Goal: Task Accomplishment & Management: Use online tool/utility

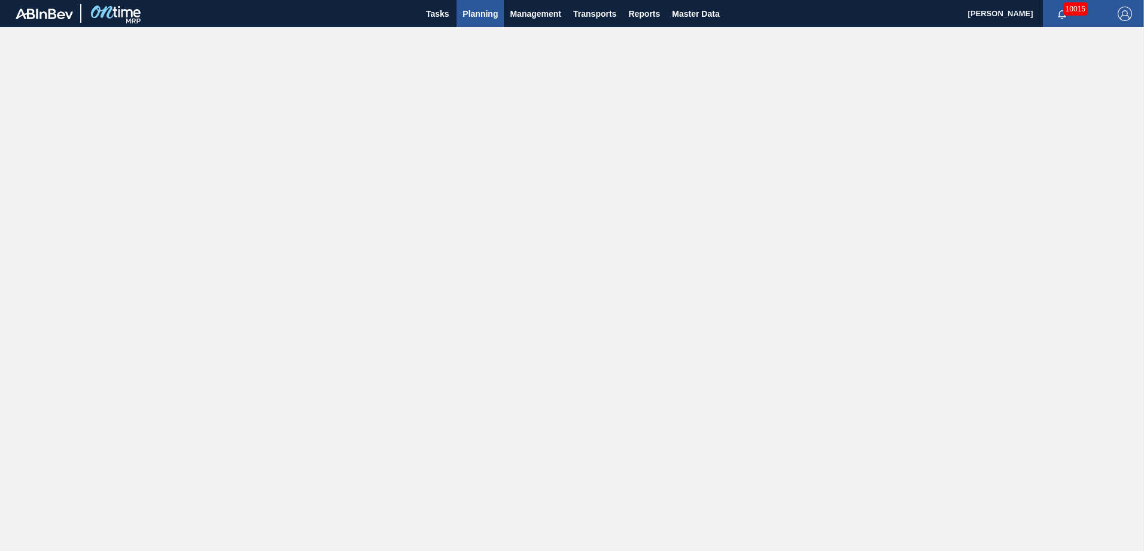
click at [467, 13] on span "Planning" at bounding box center [480, 14] width 35 height 14
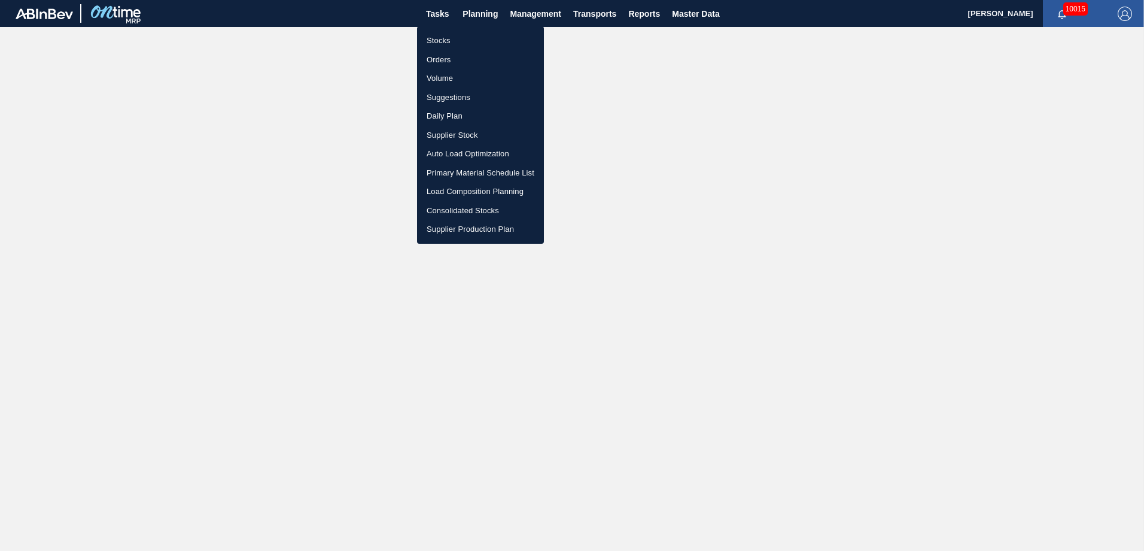
click at [446, 40] on li "Stocks" at bounding box center [480, 40] width 127 height 19
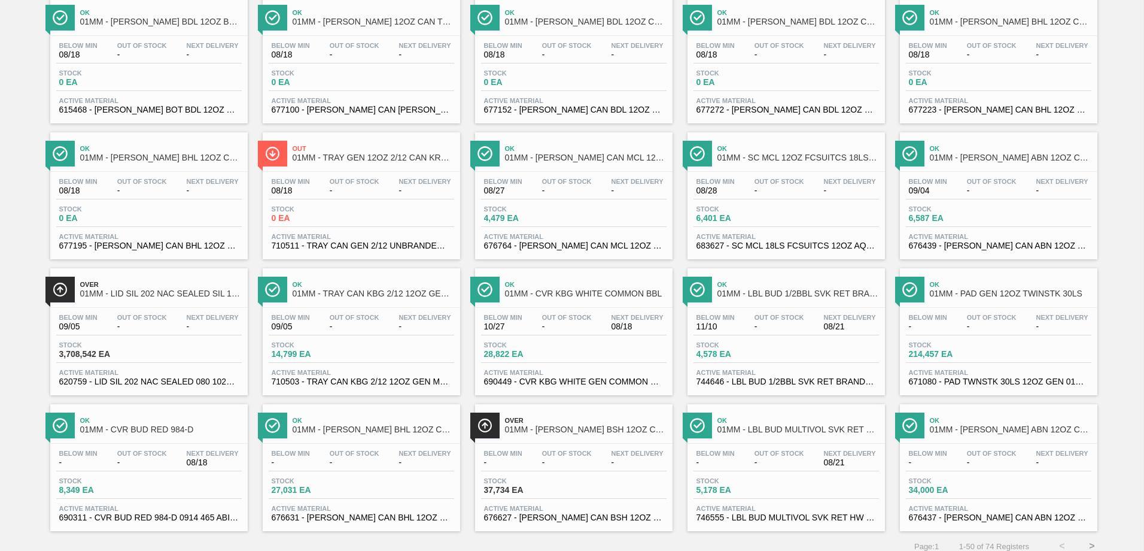
scroll to position [926, 0]
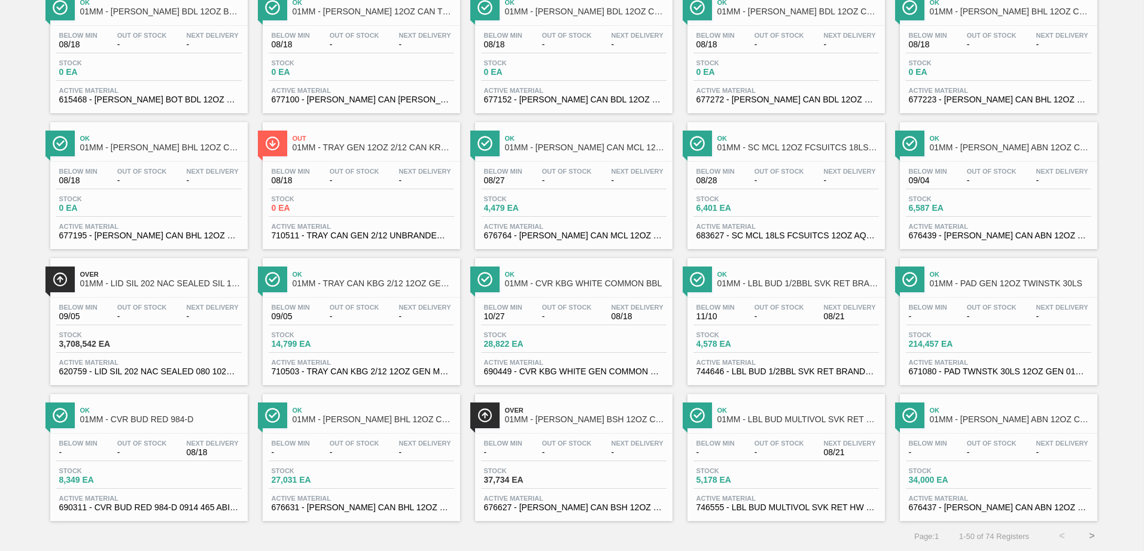
click at [1089, 530] on button ">" at bounding box center [1092, 536] width 30 height 30
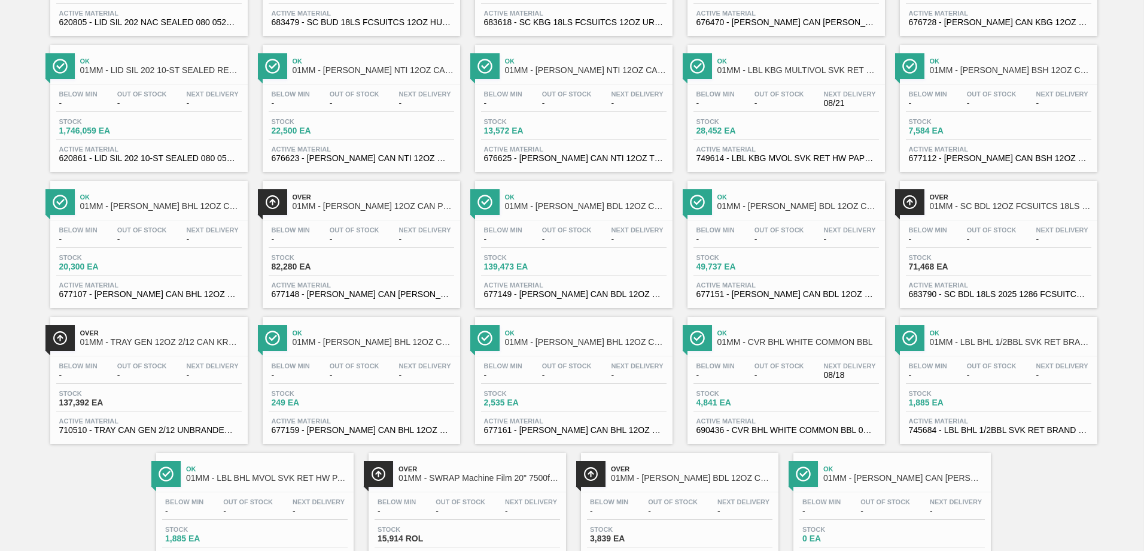
scroll to position [187, 0]
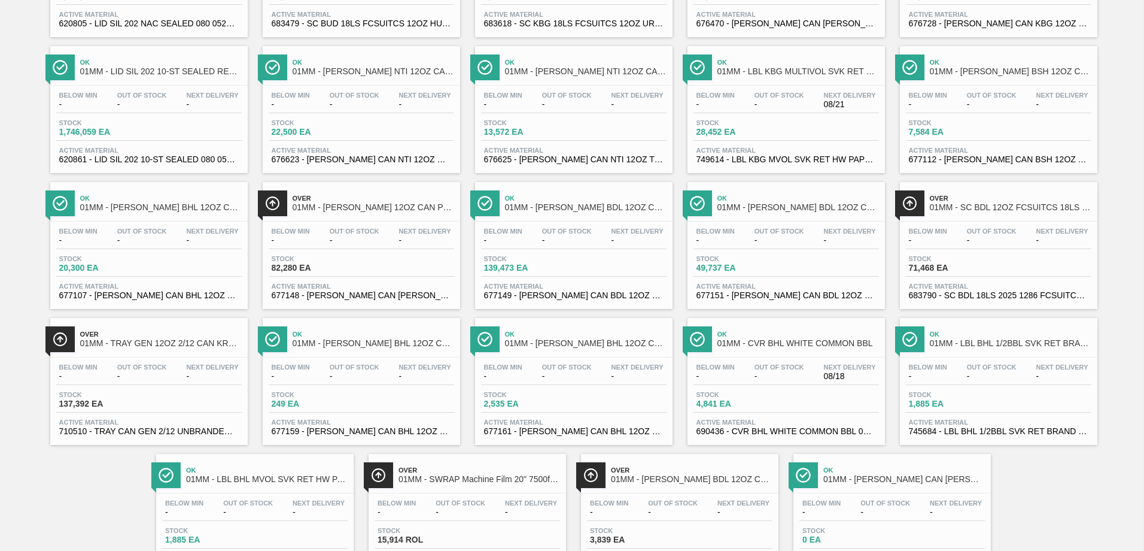
click at [403, 270] on div "Stock 82,280 EA" at bounding box center [362, 266] width 186 height 22
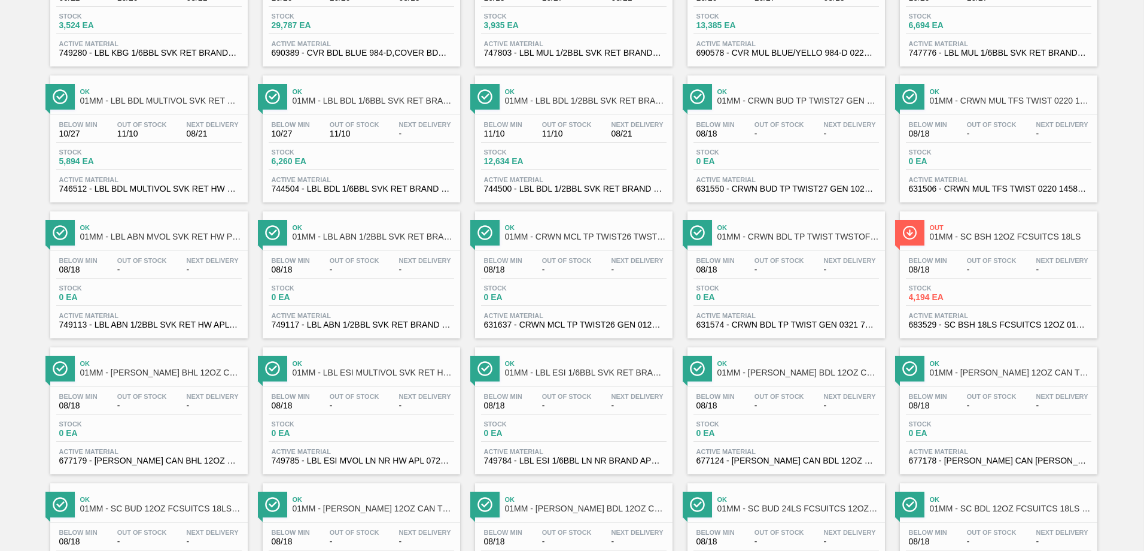
scroll to position [299, 0]
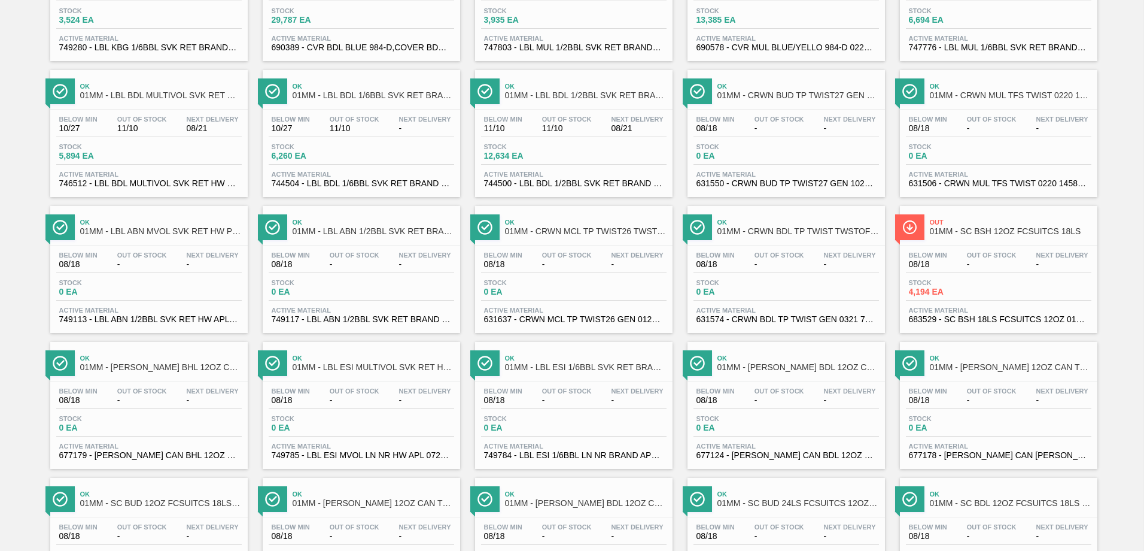
click at [986, 293] on span "4,194 EA" at bounding box center [951, 291] width 84 height 9
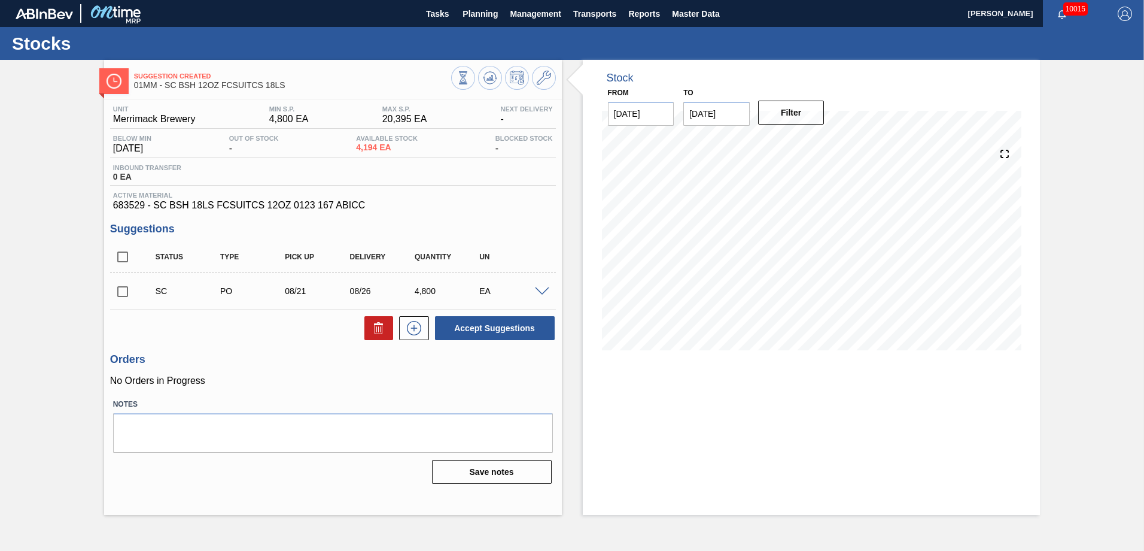
click at [121, 253] on input "checkbox" at bounding box center [122, 256] width 25 height 25
checkbox input "true"
click at [490, 335] on button "Accept Suggestions" at bounding box center [495, 328] width 120 height 24
checkbox input "false"
click at [476, 16] on span "Planning" at bounding box center [480, 14] width 35 height 14
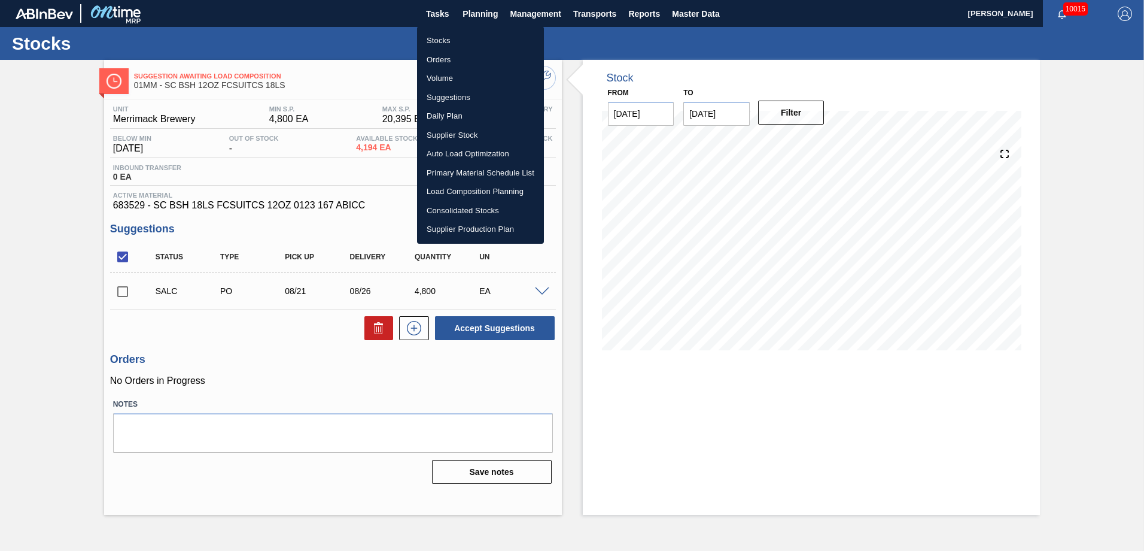
click at [454, 98] on li "Suggestions" at bounding box center [480, 97] width 127 height 19
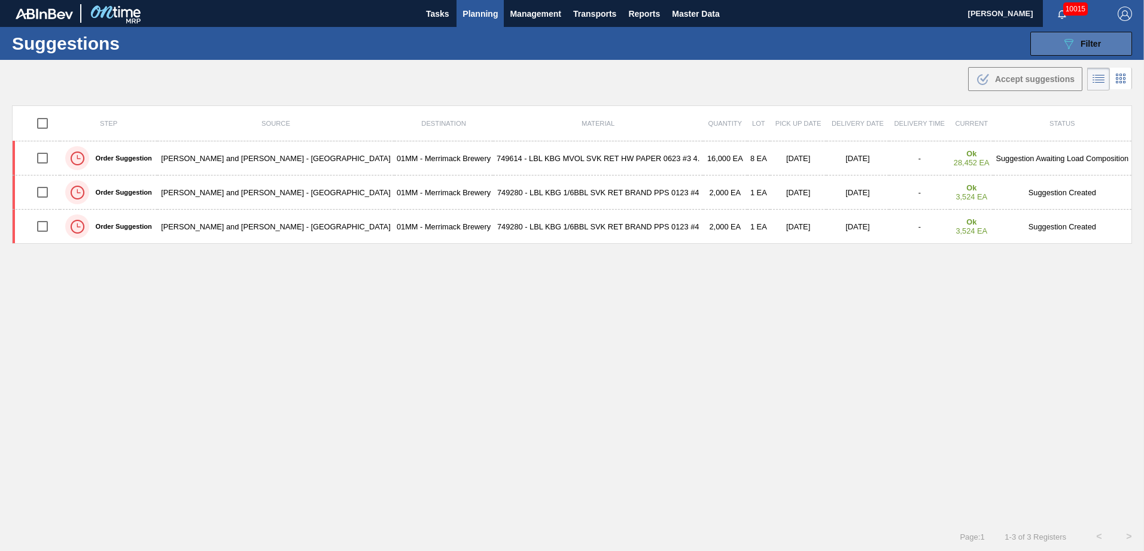
click at [1098, 45] on span "Filter" at bounding box center [1091, 44] width 20 height 10
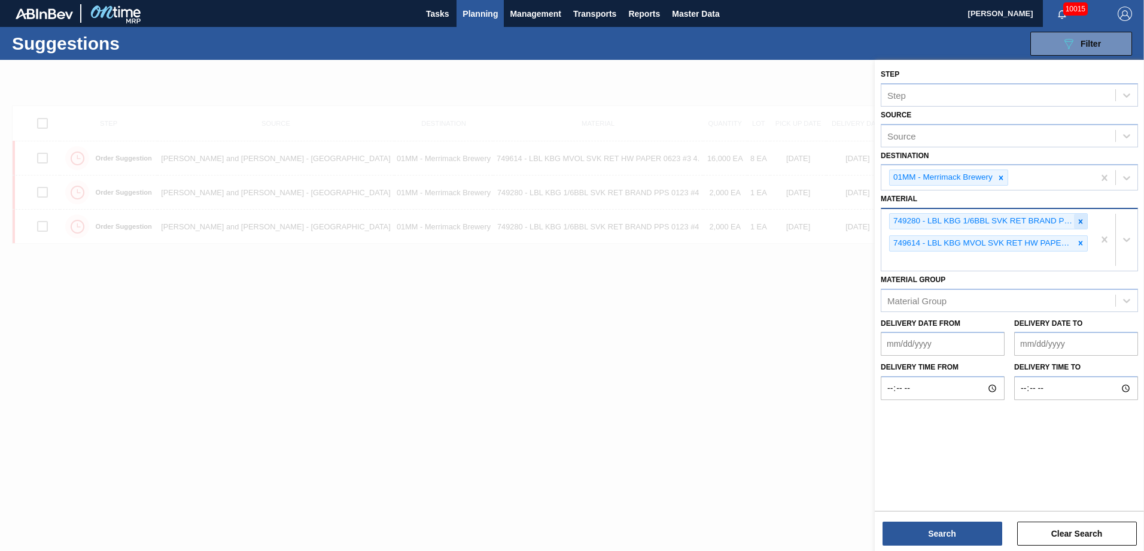
click at [1083, 221] on icon at bounding box center [1081, 221] width 8 height 8
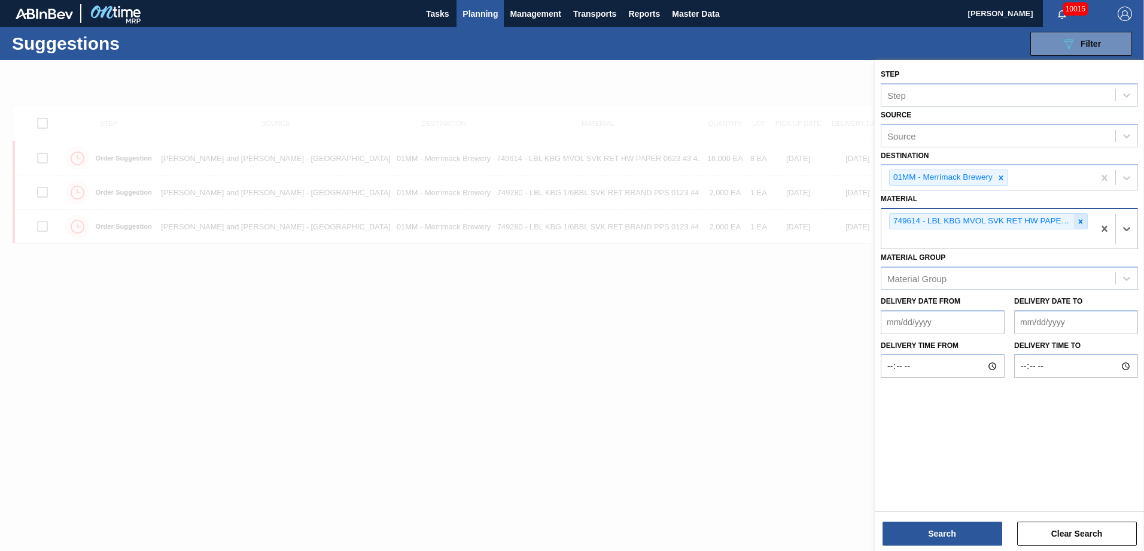
click at [1083, 222] on icon at bounding box center [1081, 221] width 8 height 8
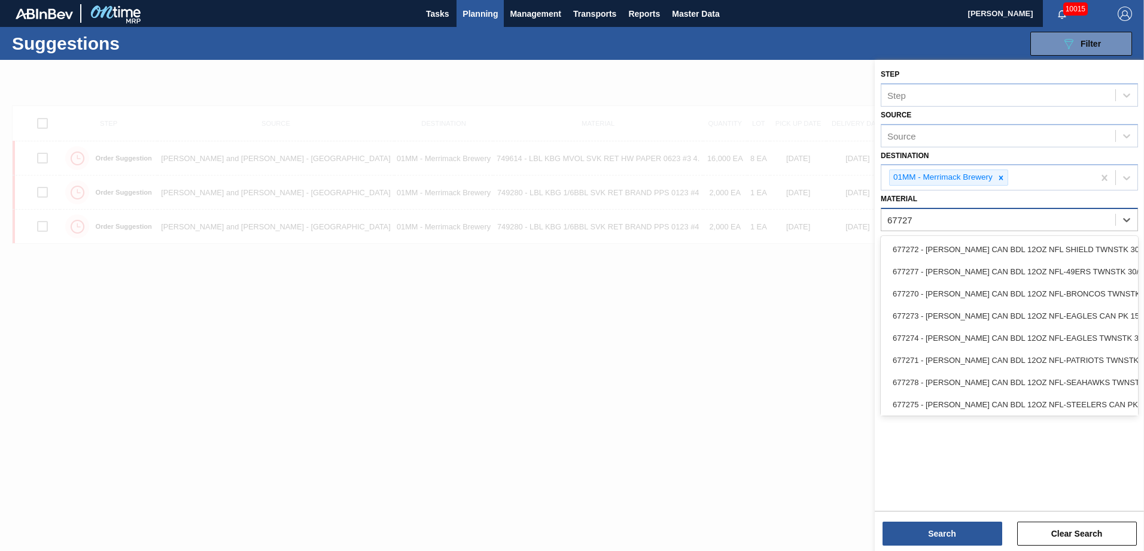
type input "677271"
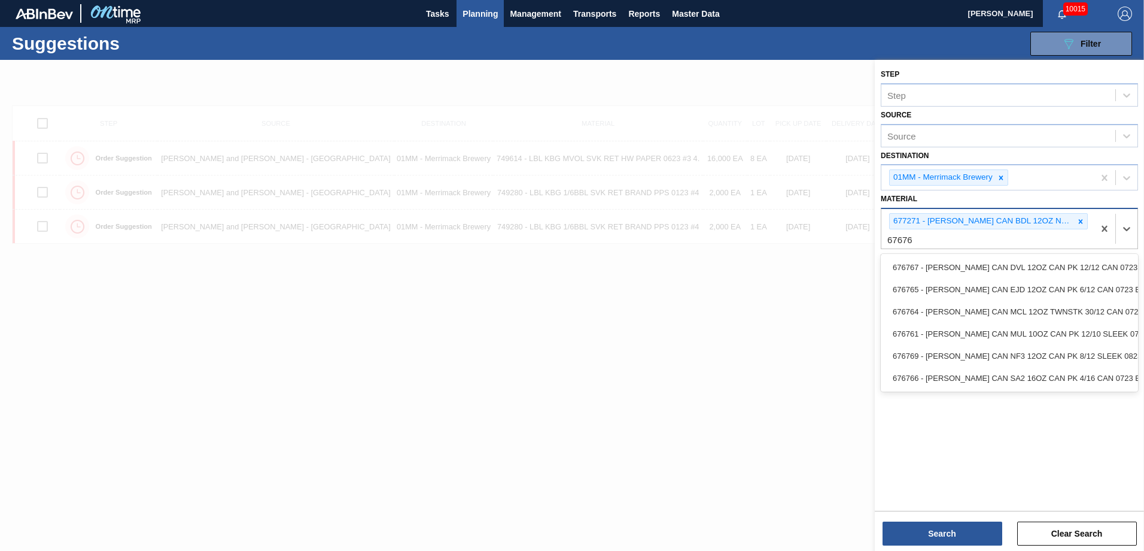
type input "676764"
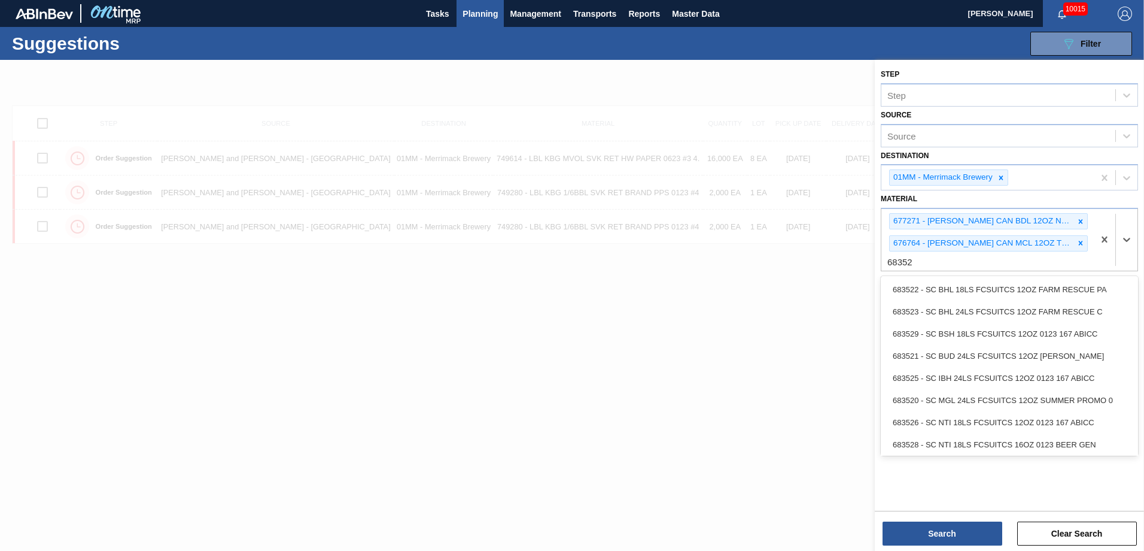
type input "683529"
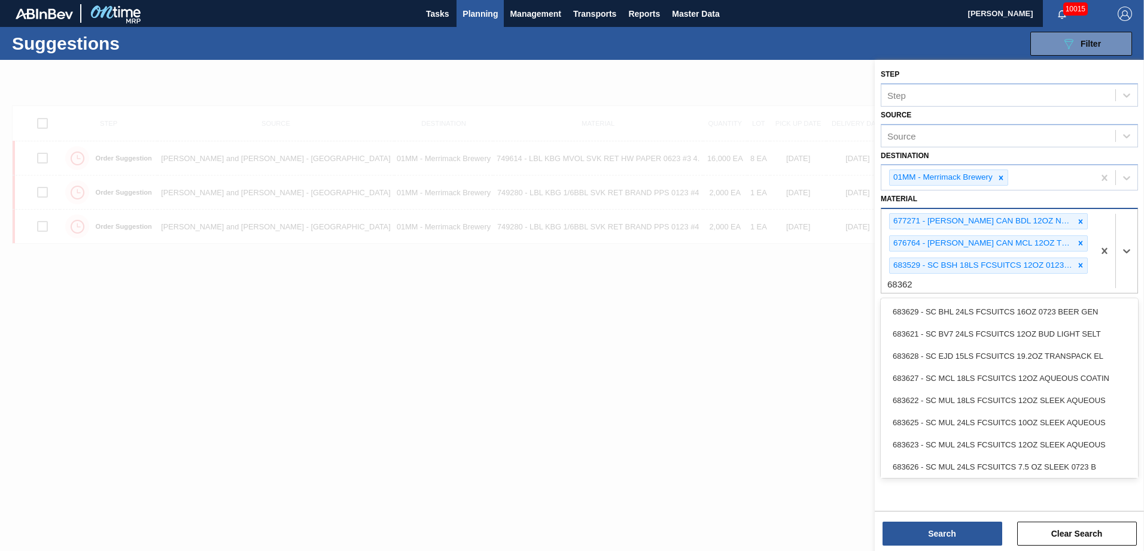
type input "683627"
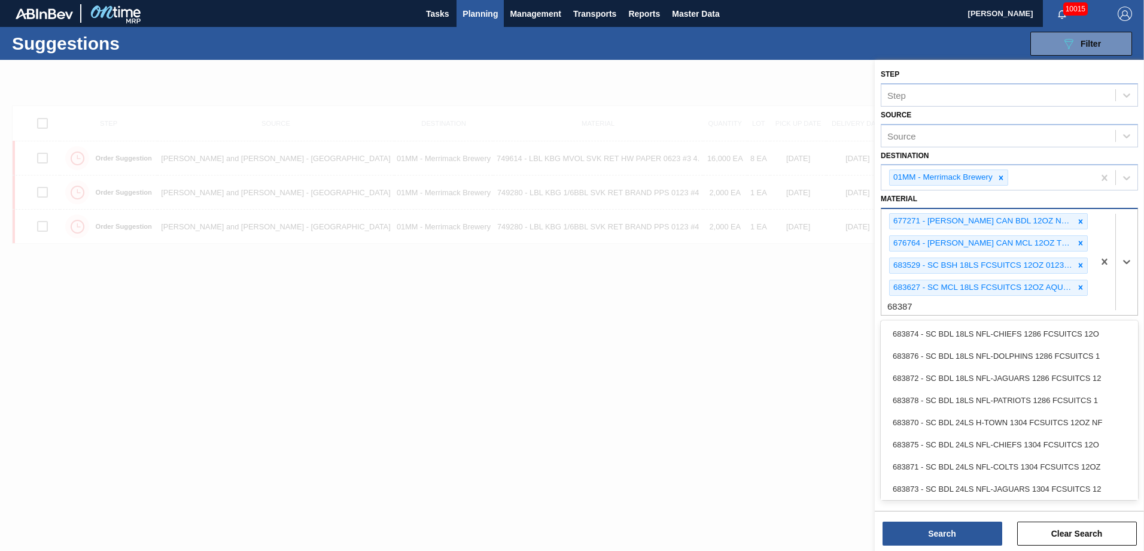
type input "683878"
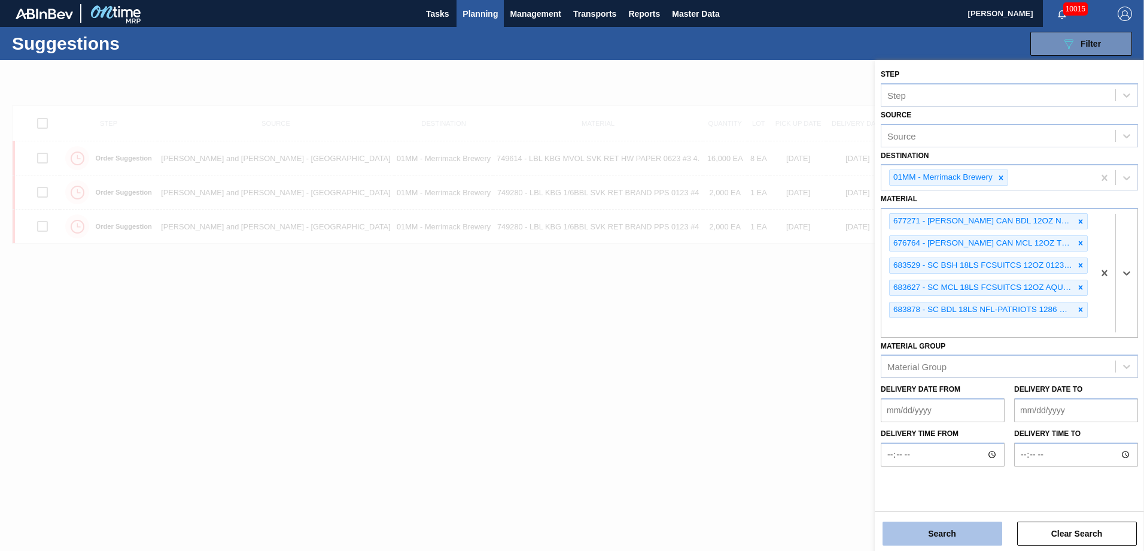
click at [942, 536] on button "Search" at bounding box center [943, 533] width 120 height 24
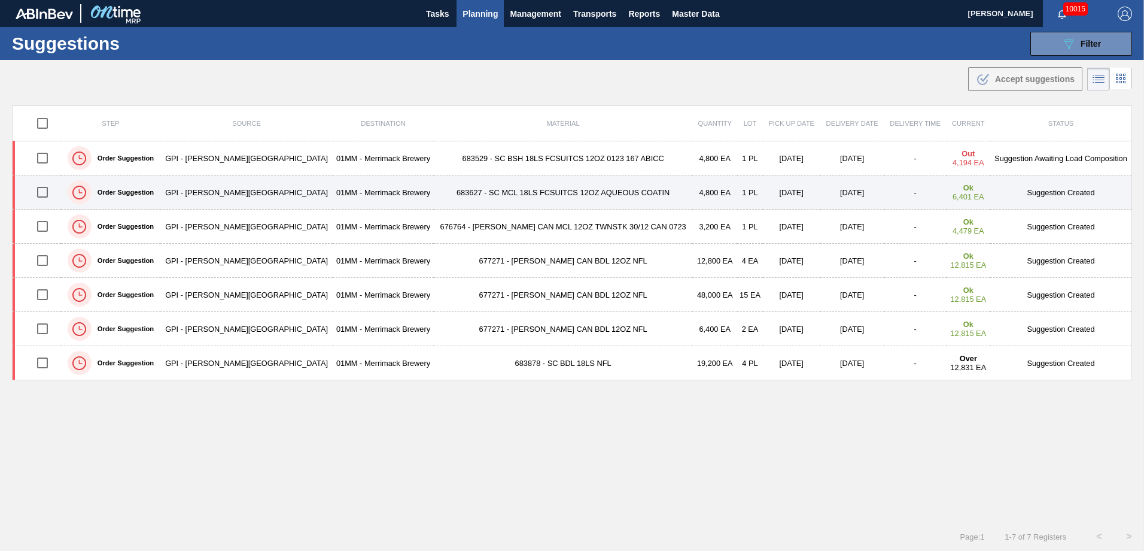
click at [50, 191] on input "checkbox" at bounding box center [42, 192] width 25 height 25
checkbox input "true"
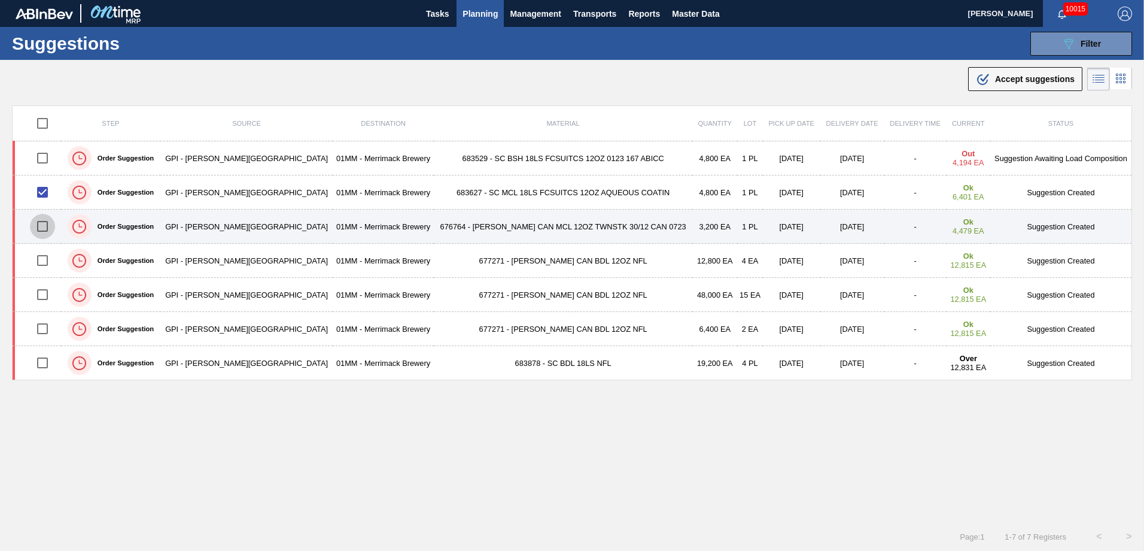
click at [40, 223] on input "checkbox" at bounding box center [42, 226] width 25 height 25
checkbox input "true"
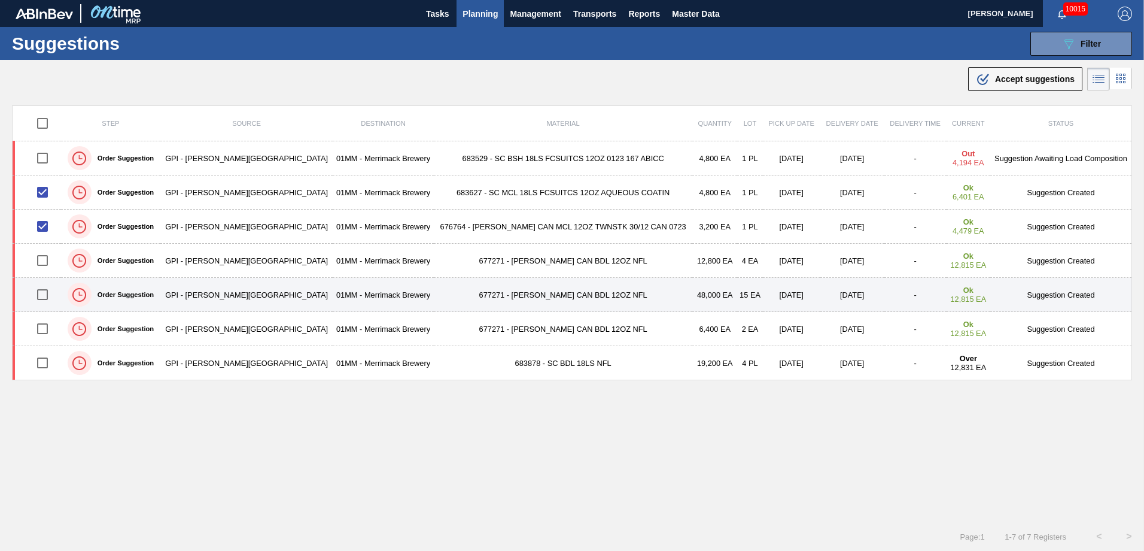
click at [43, 293] on input "checkbox" at bounding box center [42, 294] width 25 height 25
checkbox input "true"
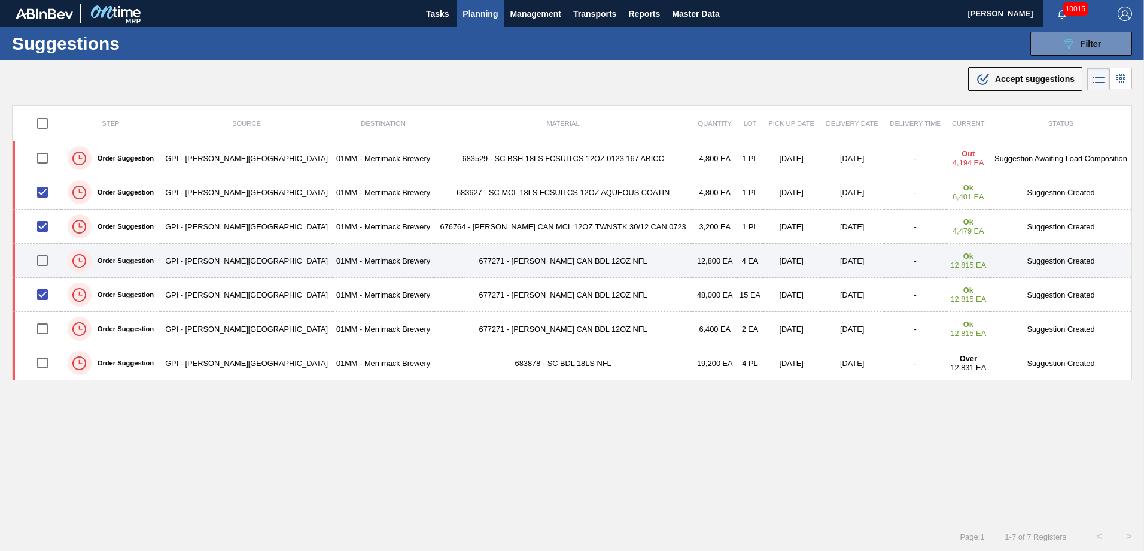
click at [41, 264] on input "checkbox" at bounding box center [42, 260] width 25 height 25
checkbox input "true"
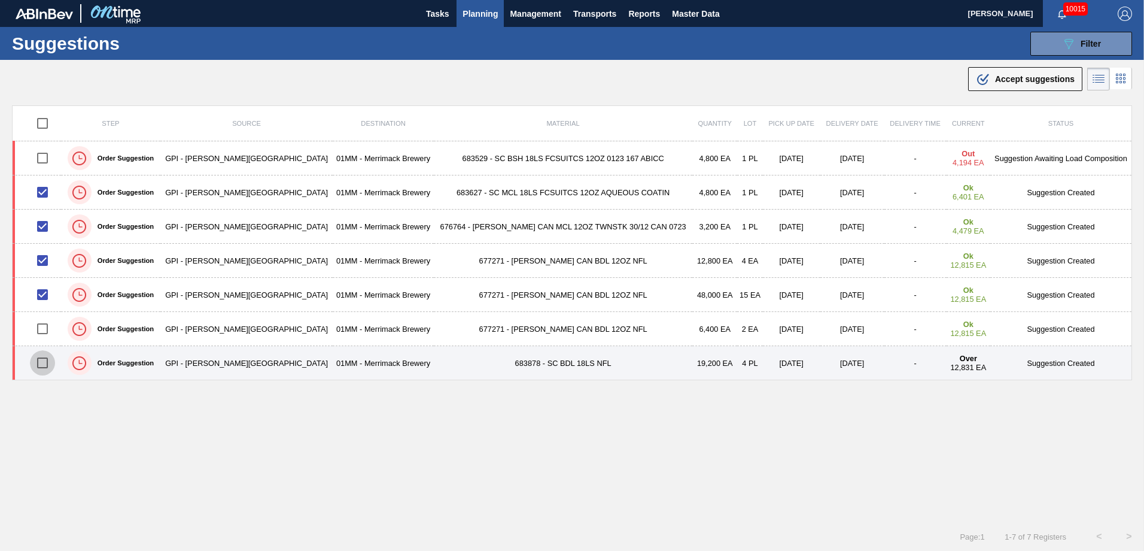
click at [45, 360] on input "checkbox" at bounding box center [42, 362] width 25 height 25
checkbox input "true"
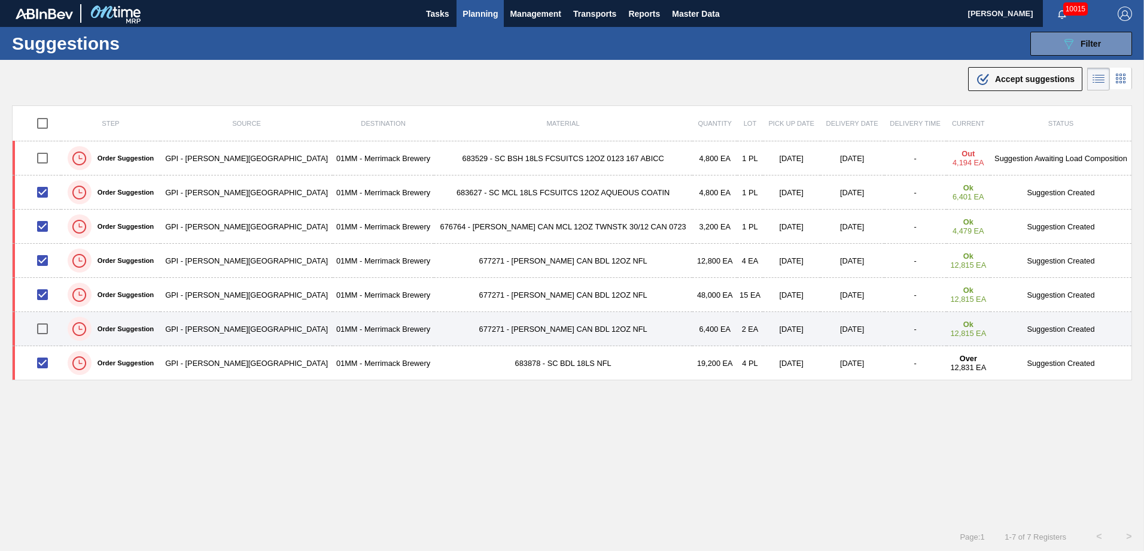
click at [45, 324] on input "checkbox" at bounding box center [42, 328] width 25 height 25
checkbox input "true"
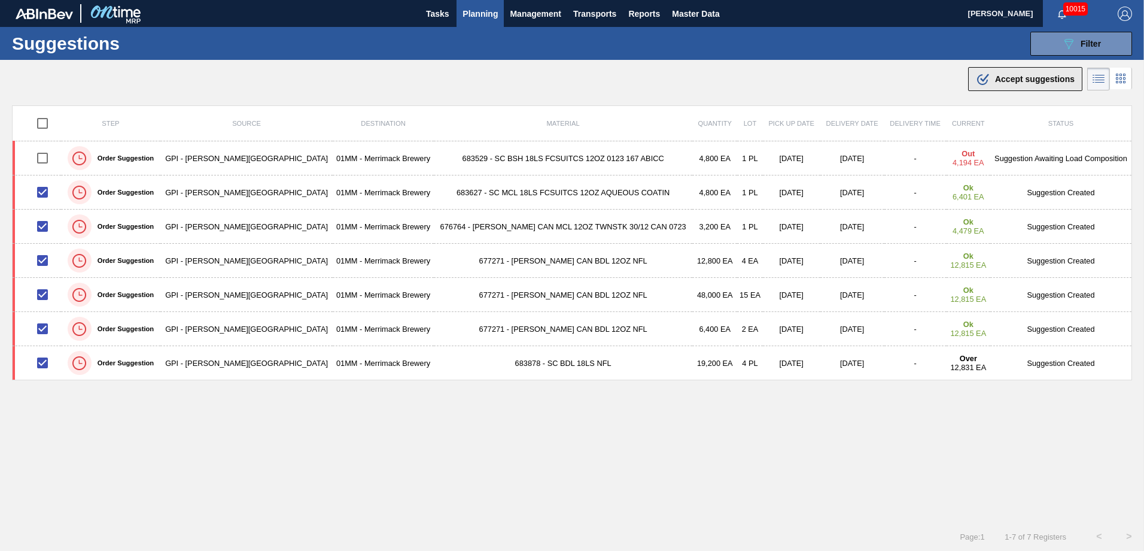
click at [1040, 81] on span "Accept suggestions" at bounding box center [1035, 79] width 80 height 10
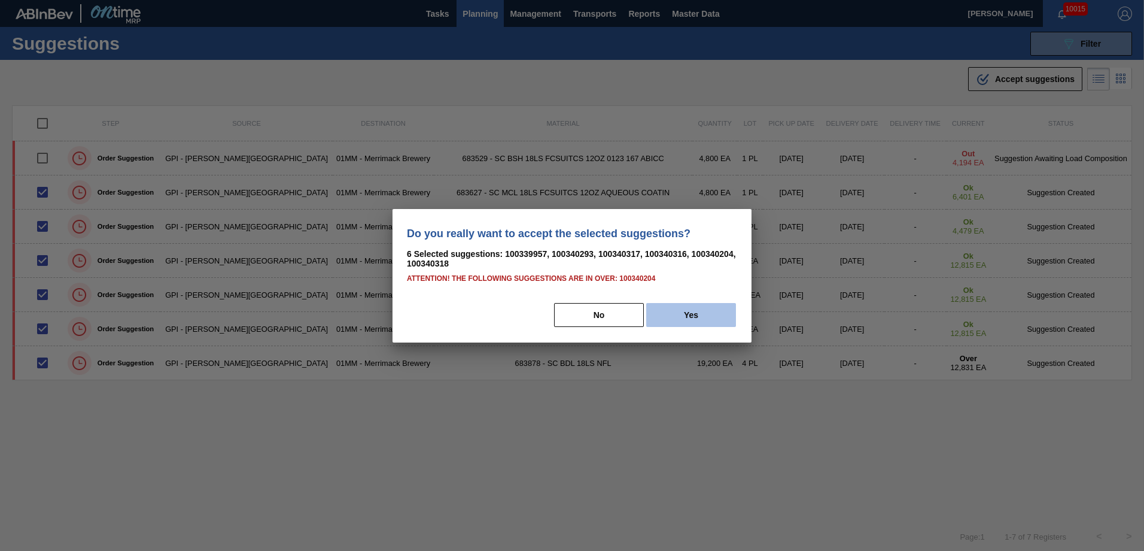
click at [694, 313] on button "Yes" at bounding box center [691, 315] width 90 height 24
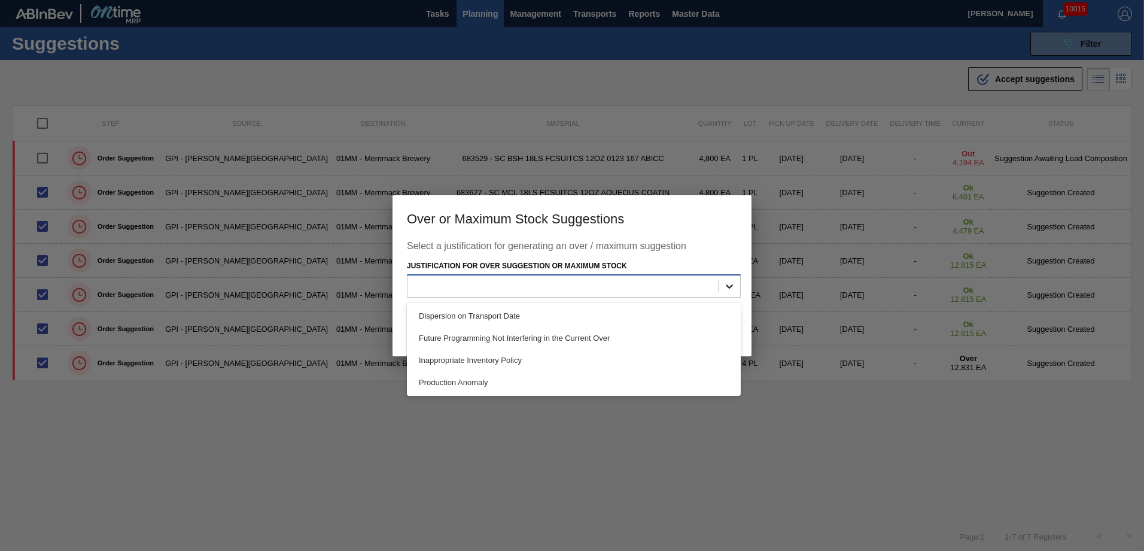
click at [726, 287] on icon at bounding box center [730, 286] width 12 height 12
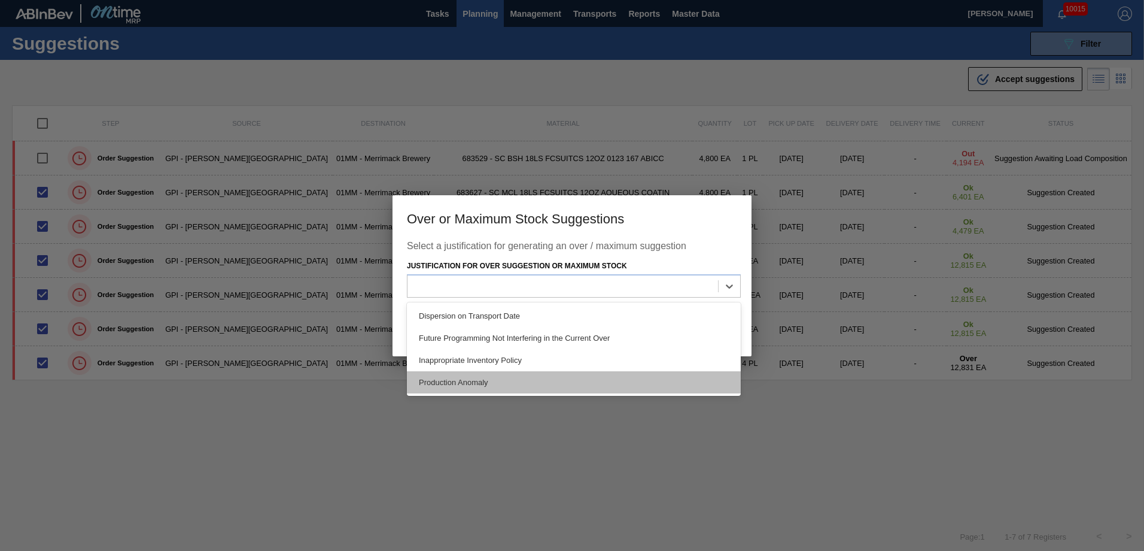
click at [466, 379] on div "Production Anomaly" at bounding box center [574, 382] width 334 height 22
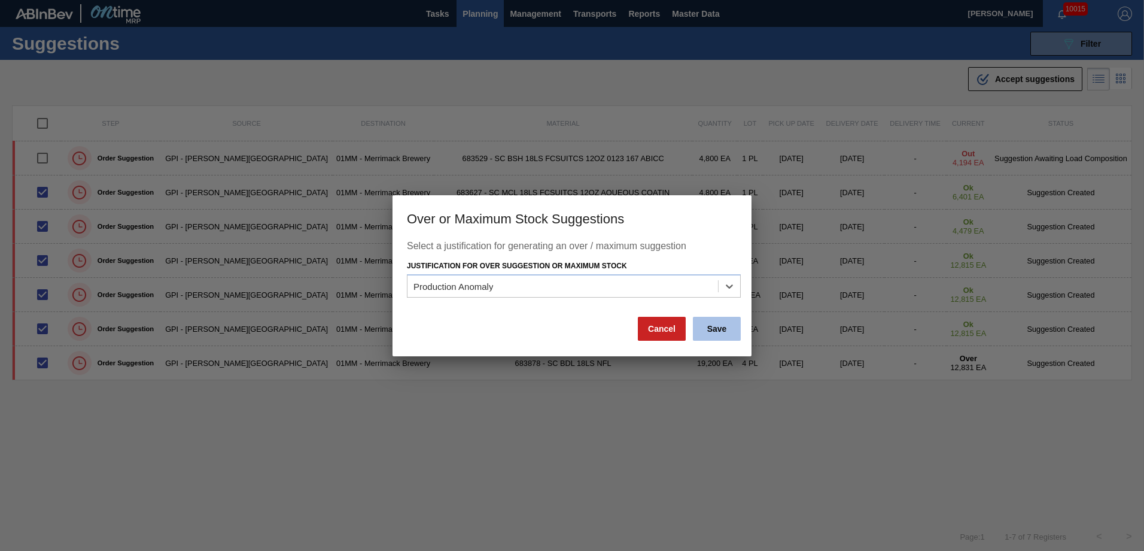
click at [718, 333] on button "Save" at bounding box center [717, 329] width 48 height 24
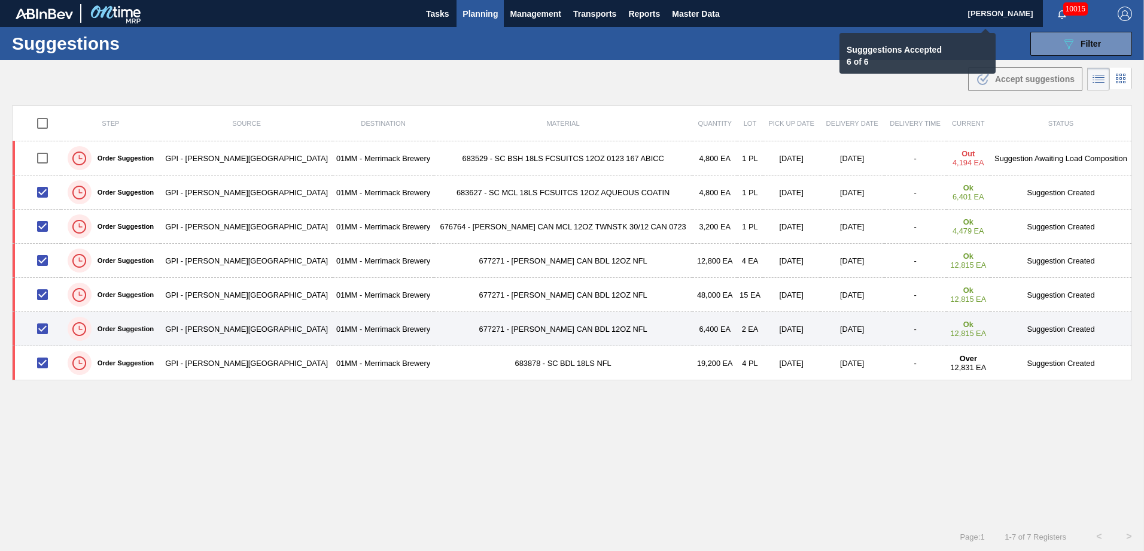
checkbox input "false"
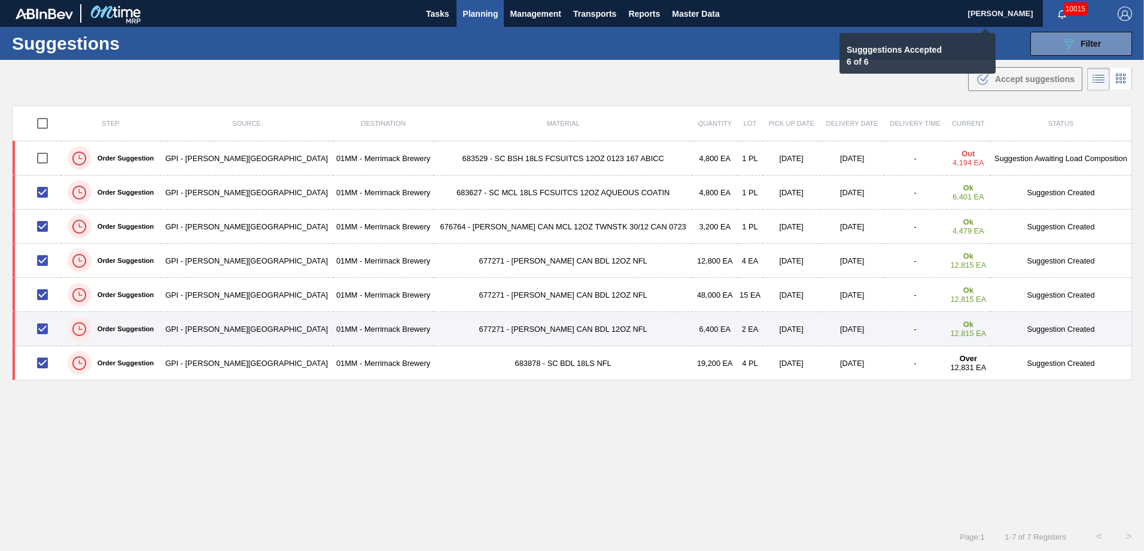
checkbox input "false"
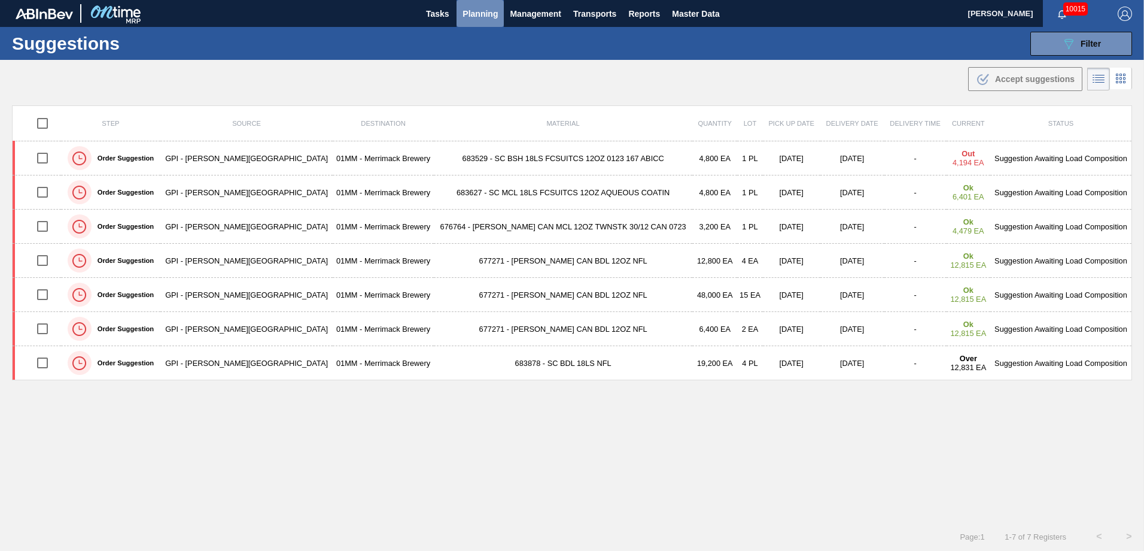
click at [472, 8] on span "Planning" at bounding box center [480, 14] width 35 height 14
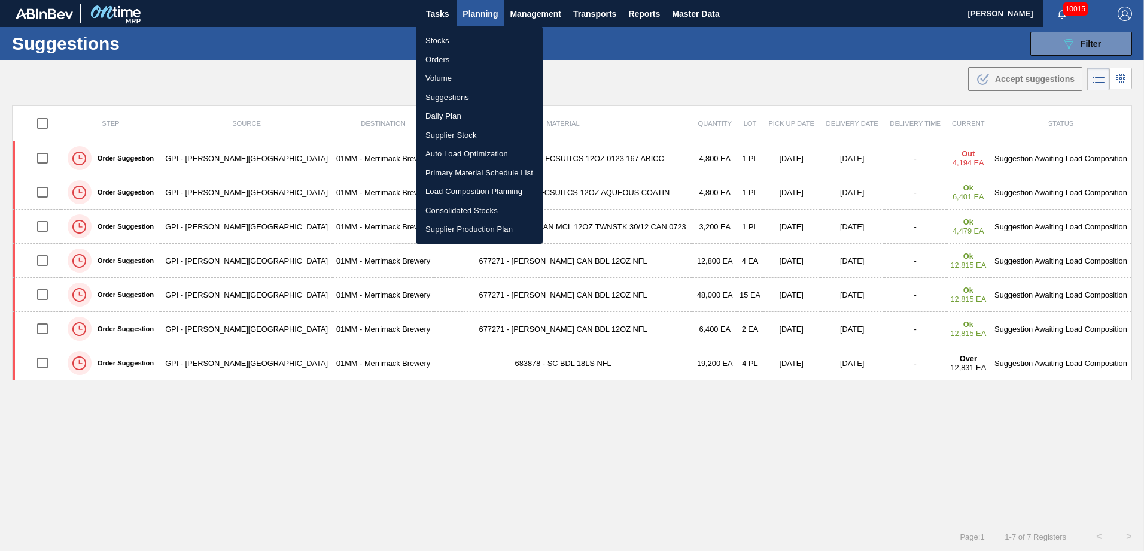
click at [457, 193] on li "Load Composition Planning" at bounding box center [479, 191] width 127 height 19
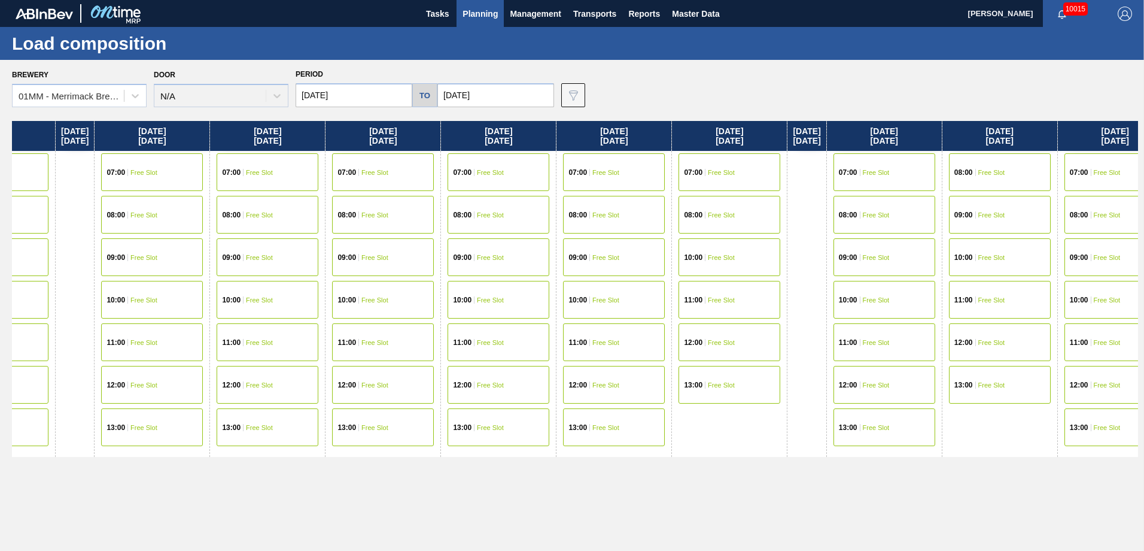
drag, startPoint x: 777, startPoint y: 317, endPoint x: 341, endPoint y: 305, distance: 436.5
click at [311, 308] on div "[DATE] 07:00 Free Slot 08:00 Free Slot 09:00 Free Slot 10:00 Free Slot 11:00 Fr…" at bounding box center [575, 332] width 1126 height 423
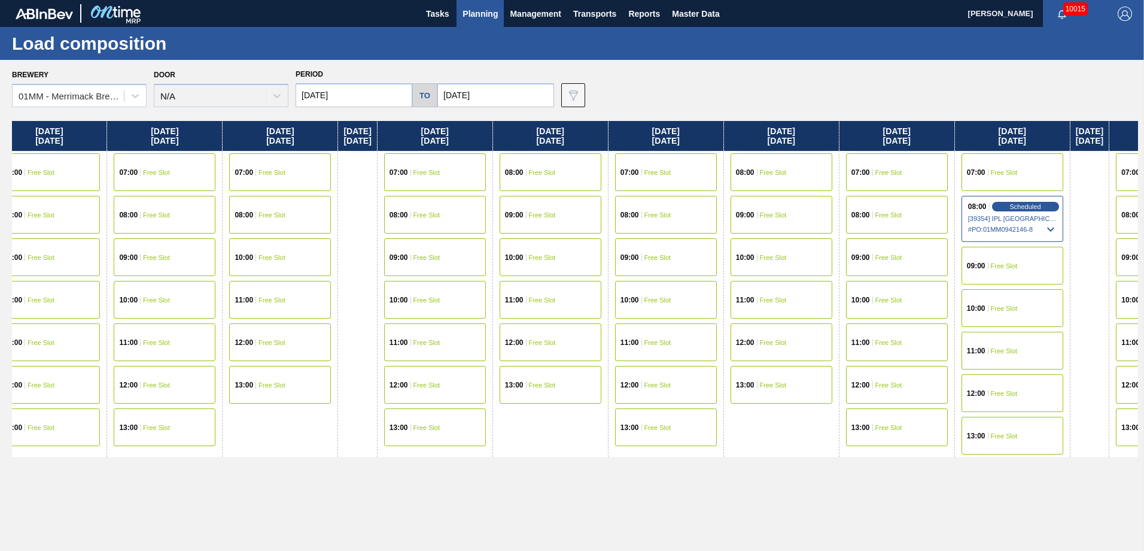
drag, startPoint x: 785, startPoint y: 303, endPoint x: 486, endPoint y: 286, distance: 299.8
click at [419, 289] on div "[DATE] 07:00 Free Slot 08:00 Free Slot 09:00 Free Slot 10:00 Free Slot 11:00 Fr…" at bounding box center [575, 332] width 1126 height 423
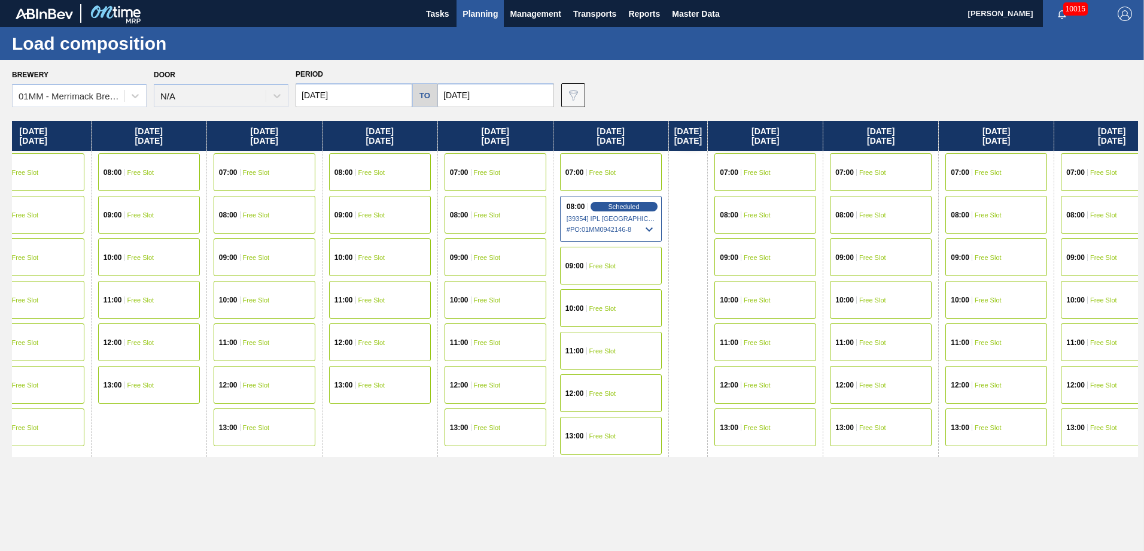
drag, startPoint x: 893, startPoint y: 297, endPoint x: 508, endPoint y: 293, distance: 384.9
click at [497, 297] on div "[DATE] 07:00 Free Slot 08:00 Free Slot 09:00 Free Slot 10:00 Free Slot 11:00 Fr…" at bounding box center [575, 332] width 1126 height 423
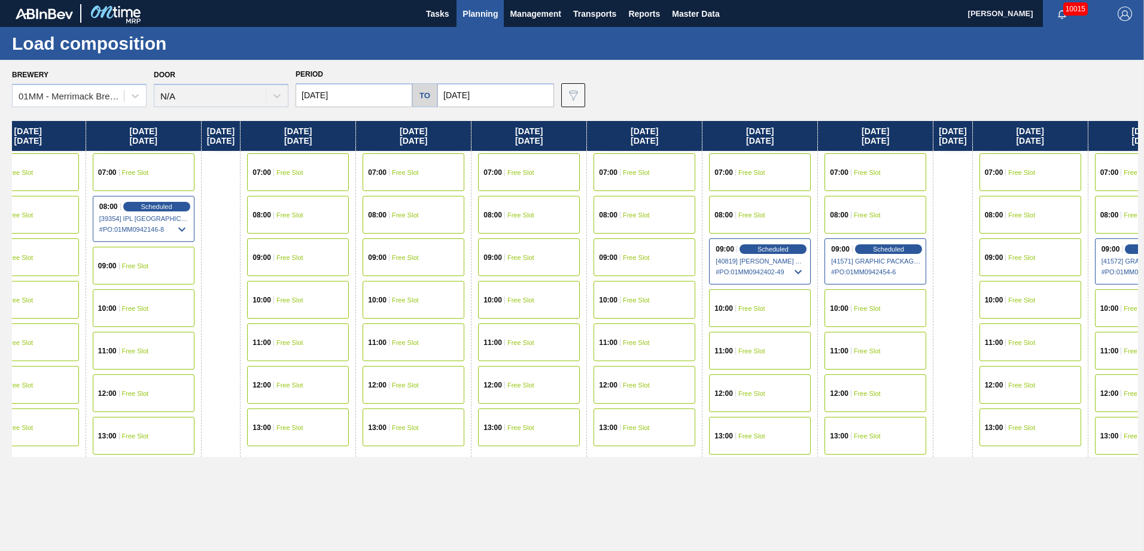
drag, startPoint x: 953, startPoint y: 293, endPoint x: 403, endPoint y: 293, distance: 550.7
click at [403, 293] on div "[DATE] 07:00 Free Slot 08:00 Free Slot 09:00 Free Slot 10:00 Free Slot 11:00 Fr…" at bounding box center [575, 332] width 1126 height 423
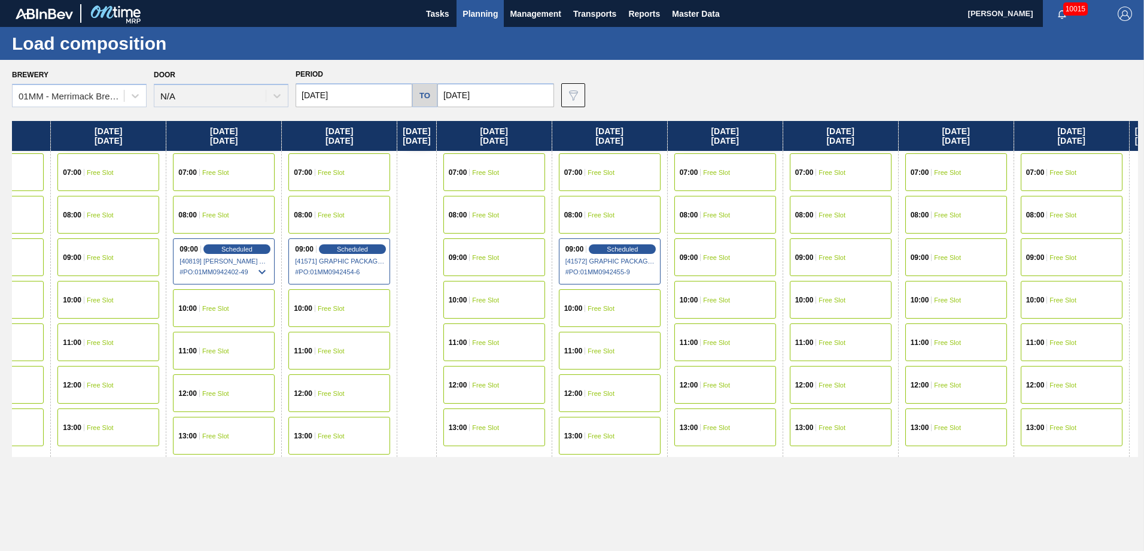
drag, startPoint x: 939, startPoint y: 305, endPoint x: 421, endPoint y: 297, distance: 517.8
click at [394, 305] on div "[DATE] 07:00 Free Slot 08:00 Free Slot 09:00 Free Slot 10:00 Free Slot 11:00 Fr…" at bounding box center [575, 332] width 1126 height 423
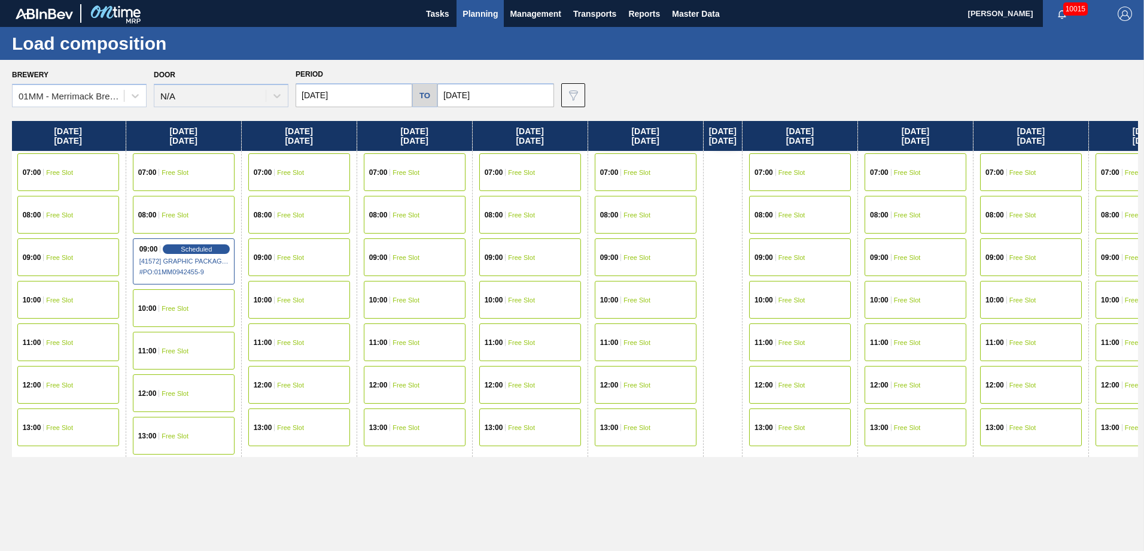
scroll to position [0, 2722]
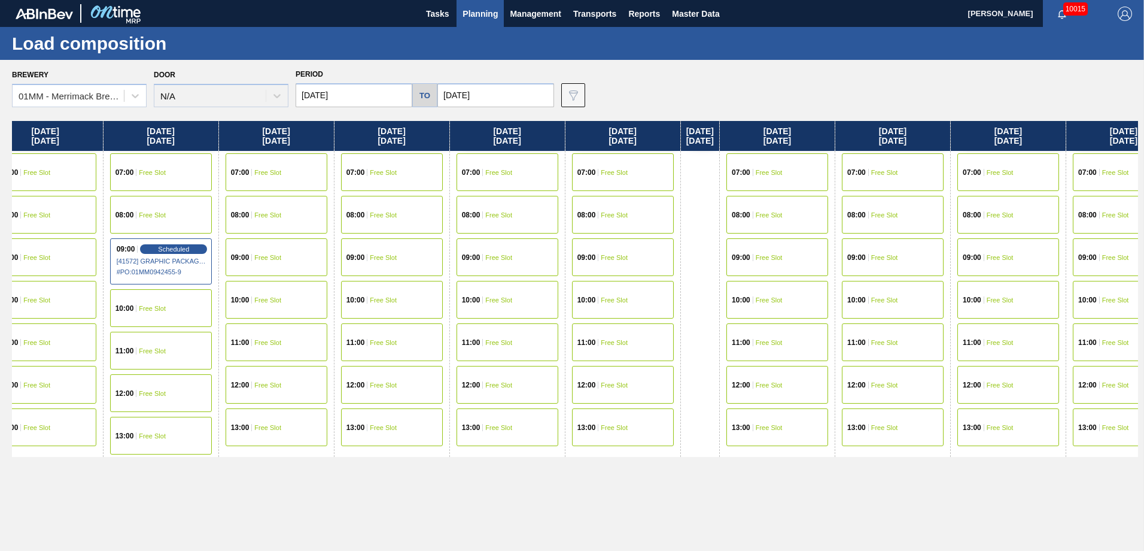
drag, startPoint x: 901, startPoint y: 277, endPoint x: 527, endPoint y: 285, distance: 374.2
click at [527, 285] on div "[DATE] 07:00 Free Slot 08:00 Free Slot 09:00 Free Slot 10:00 Free Slot 11:00 Fr…" at bounding box center [575, 332] width 1126 height 423
click at [628, 174] on span "Free Slot" at bounding box center [614, 172] width 27 height 7
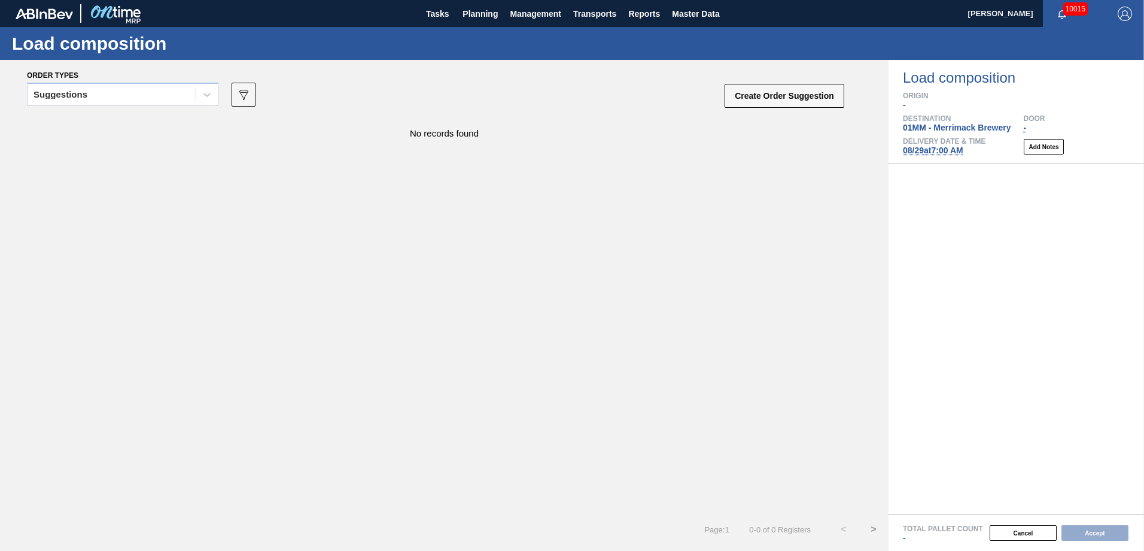
click at [135, 79] on div "Order types" at bounding box center [436, 74] width 819 height 11
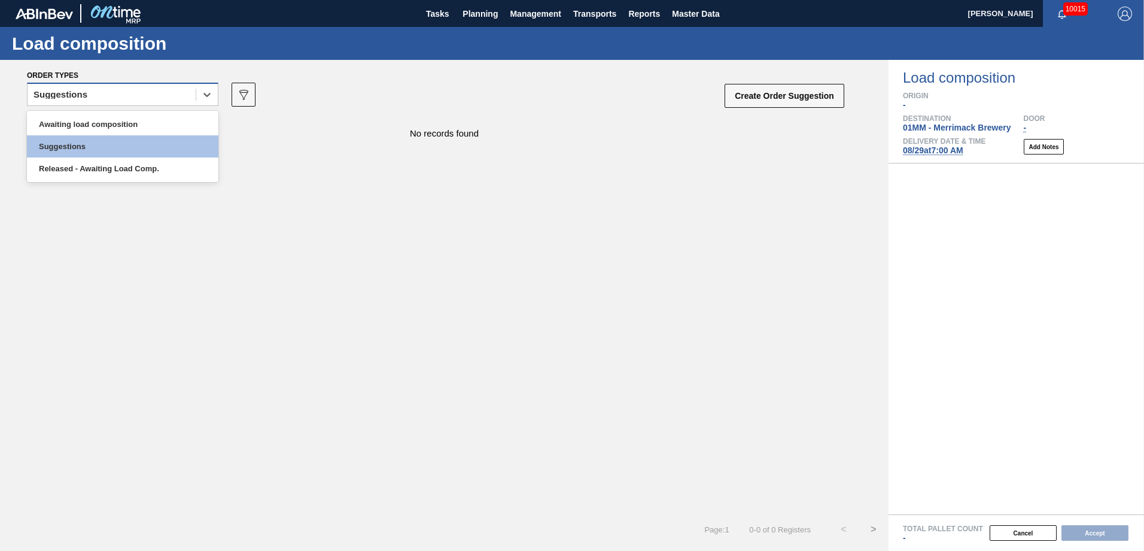
click at [130, 93] on div "Suggestions" at bounding box center [112, 94] width 168 height 17
click at [110, 117] on div "Awaiting load composition" at bounding box center [123, 124] width 192 height 22
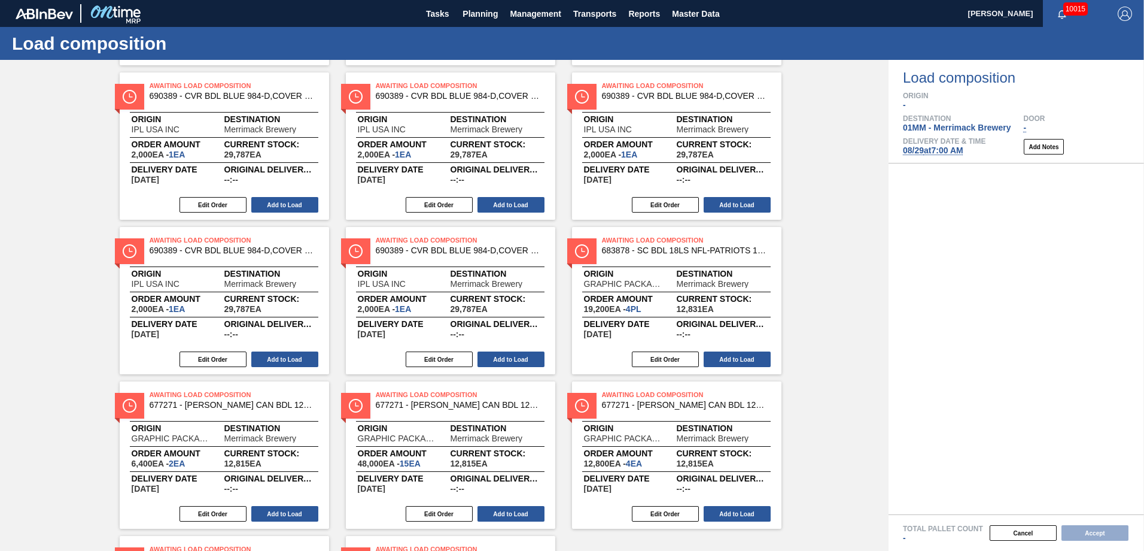
scroll to position [599, 0]
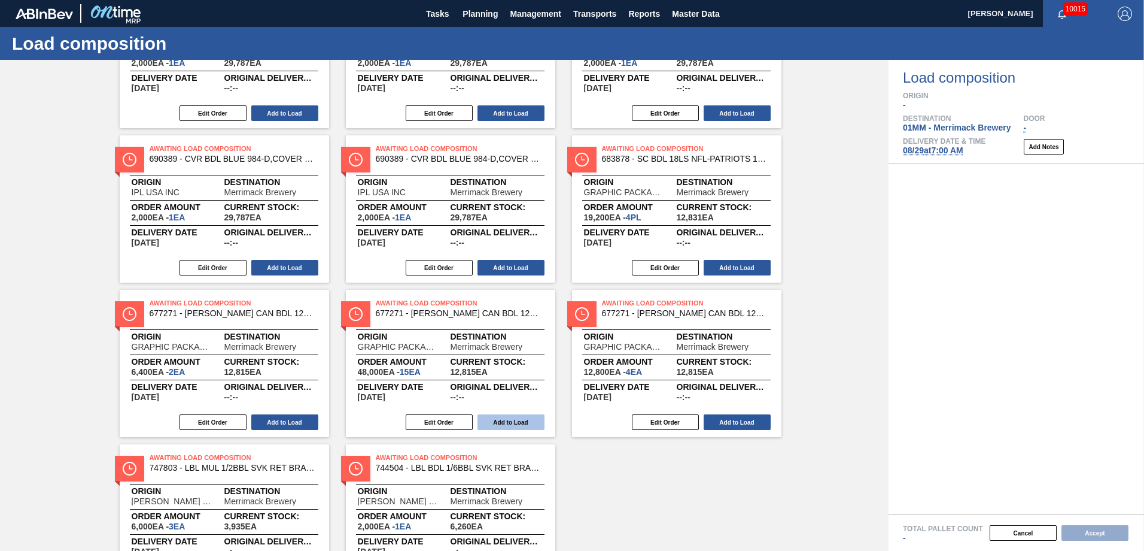
click at [506, 420] on button "Add to Load" at bounding box center [511, 422] width 67 height 16
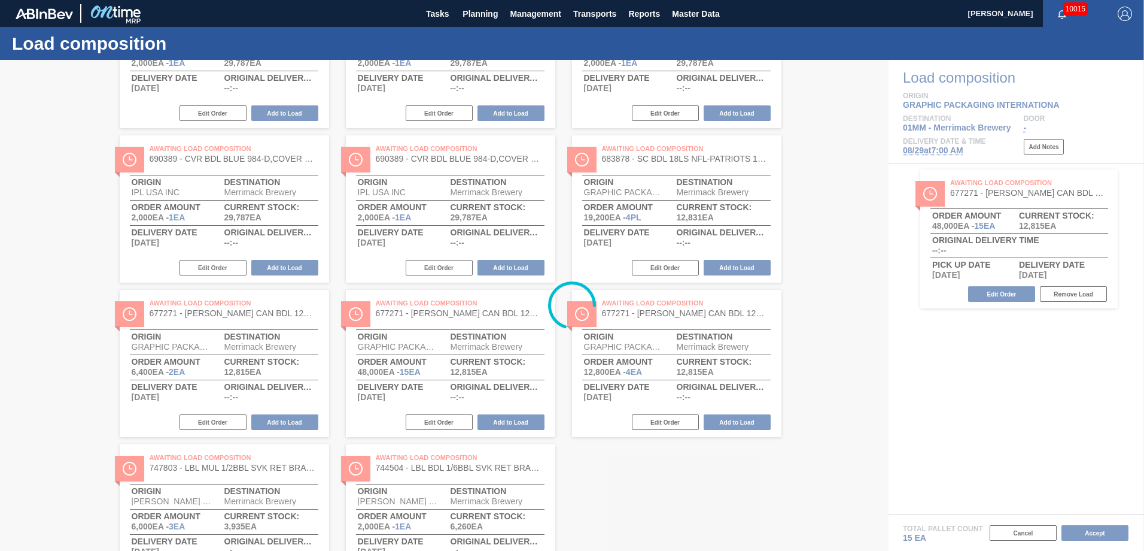
scroll to position [0, 0]
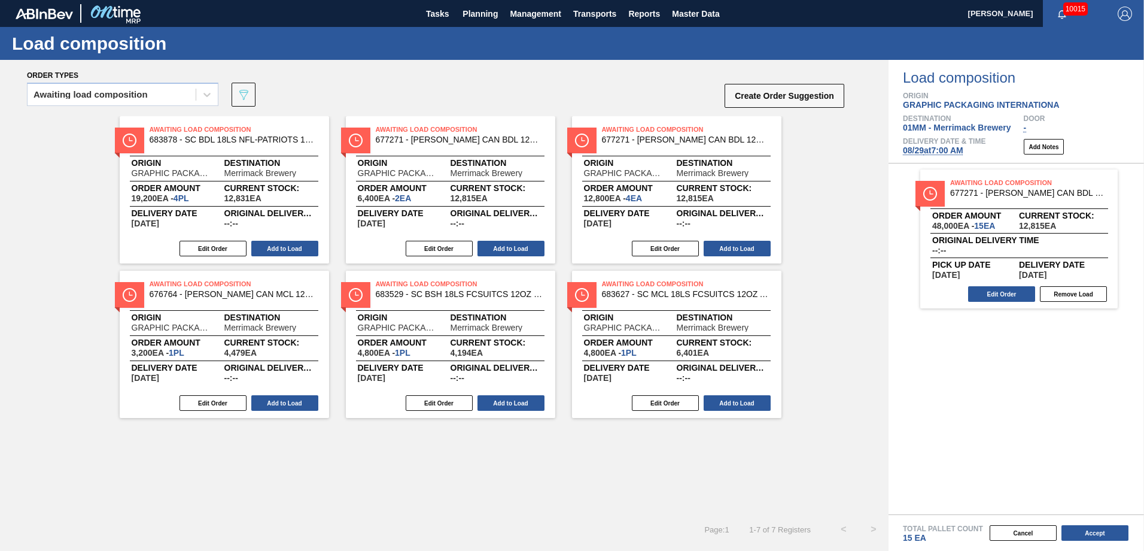
click at [745, 406] on button "Add to Load" at bounding box center [737, 403] width 67 height 16
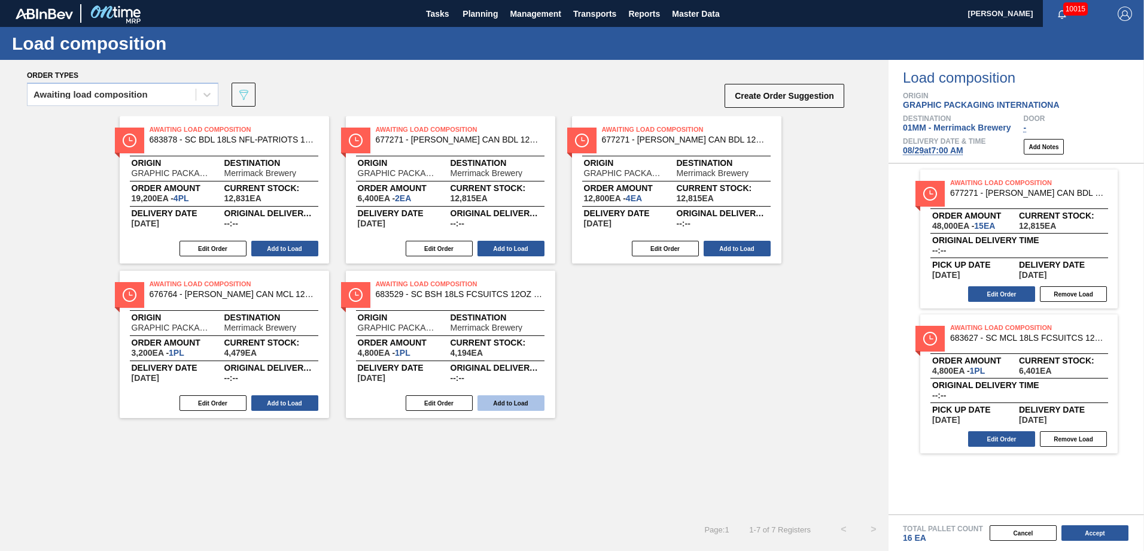
click at [521, 397] on button "Add to Load" at bounding box center [511, 403] width 67 height 16
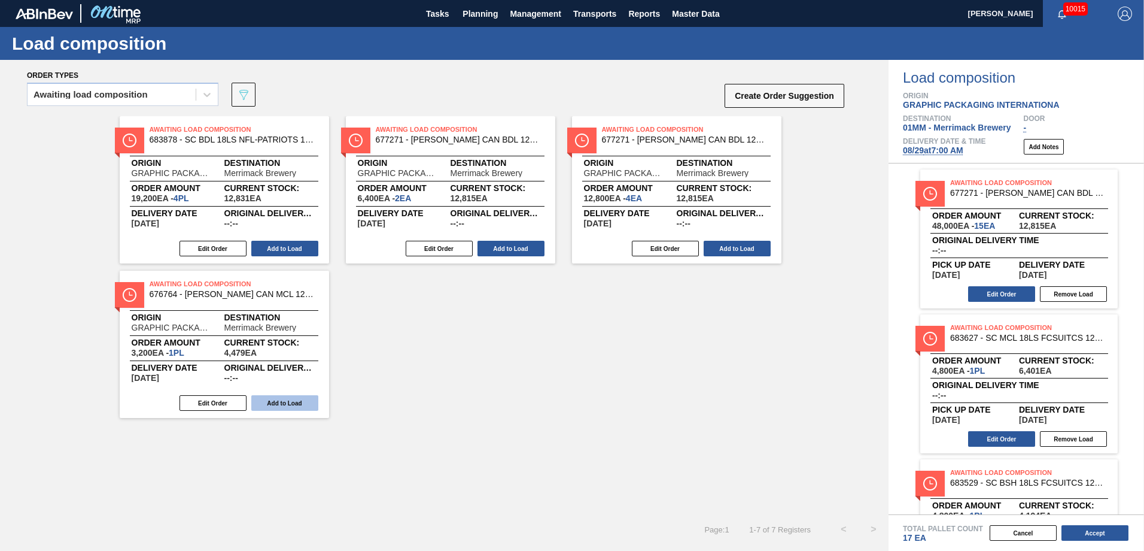
click at [289, 403] on button "Add to Load" at bounding box center [284, 403] width 67 height 16
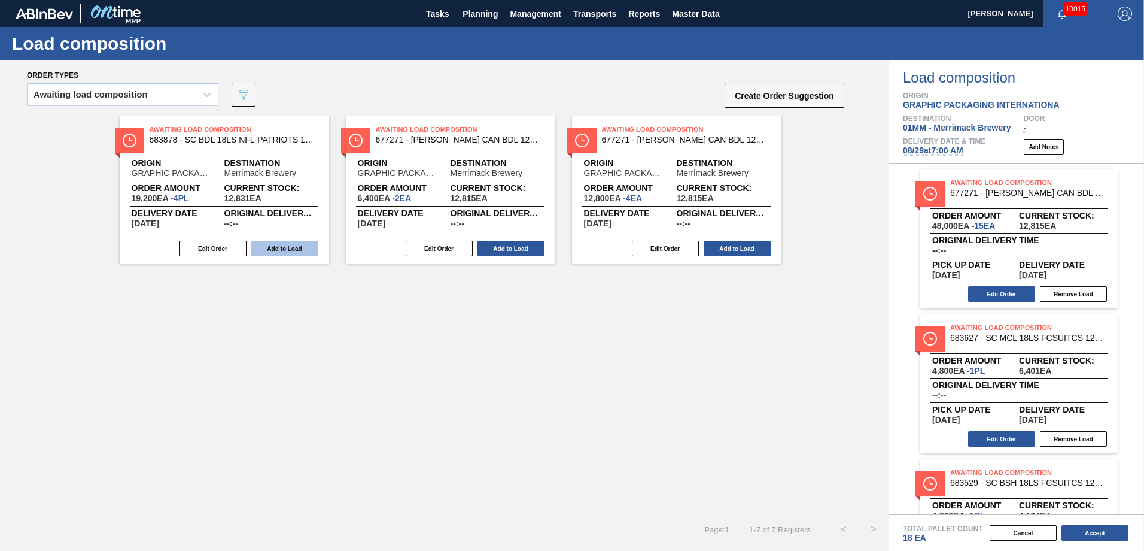
click at [293, 249] on button "Add to Load" at bounding box center [284, 249] width 67 height 16
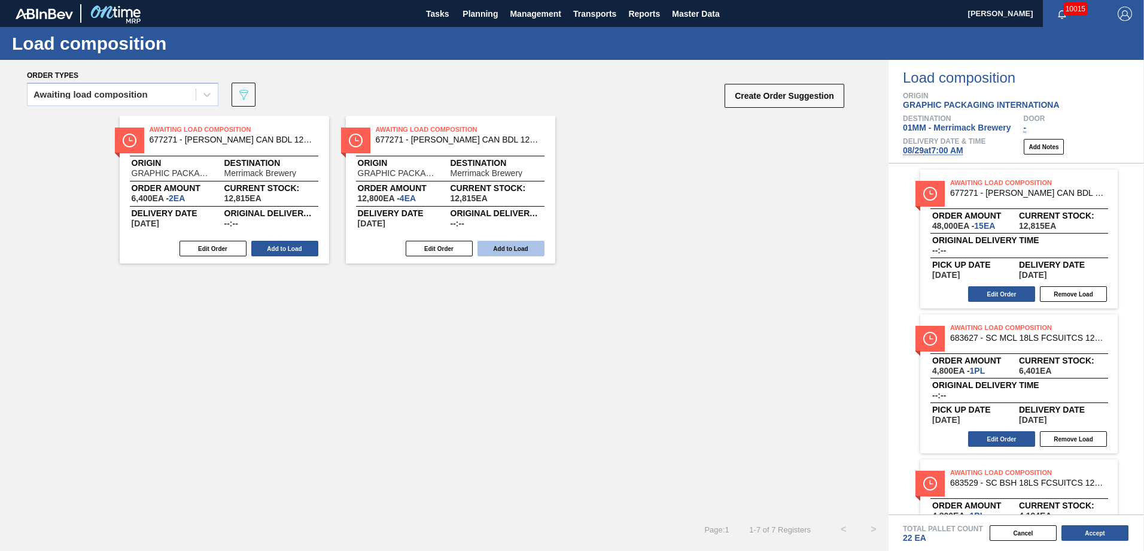
click at [515, 247] on button "Add to Load" at bounding box center [511, 249] width 67 height 16
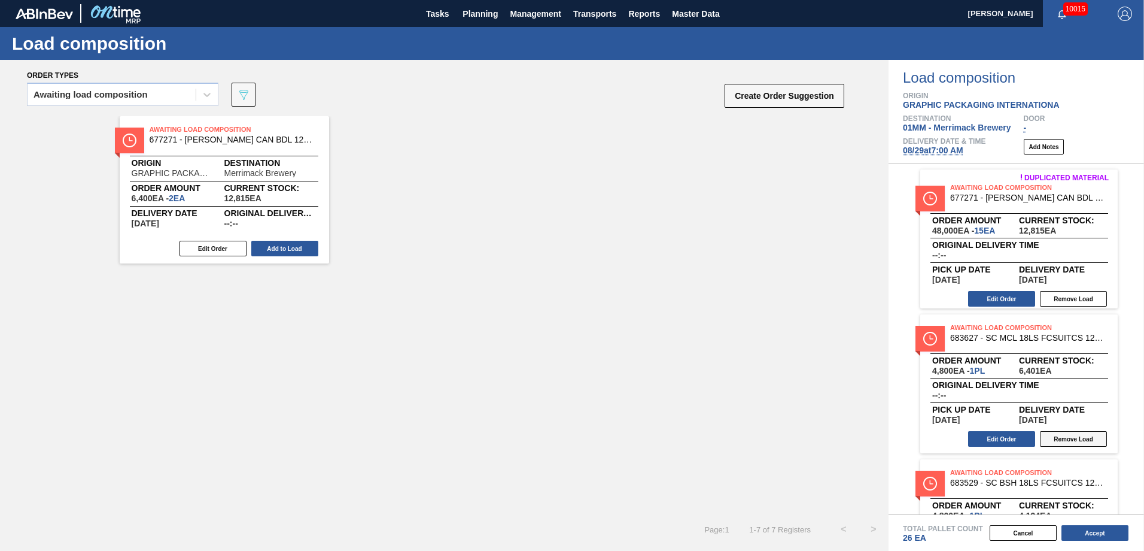
click at [1068, 436] on button "Remove Load" at bounding box center [1073, 439] width 67 height 16
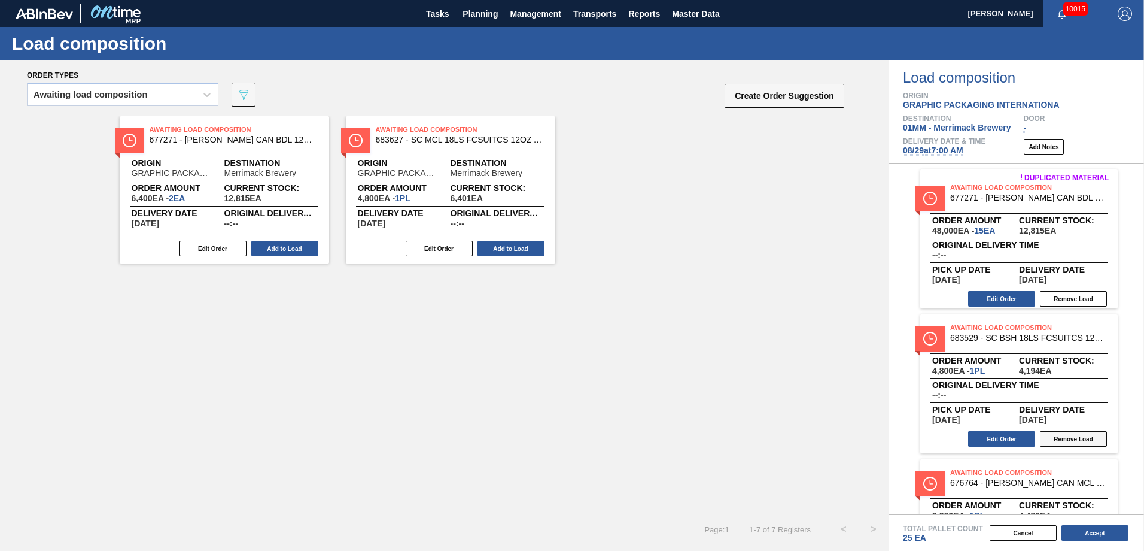
click at [1074, 438] on button "Remove Load" at bounding box center [1073, 439] width 67 height 16
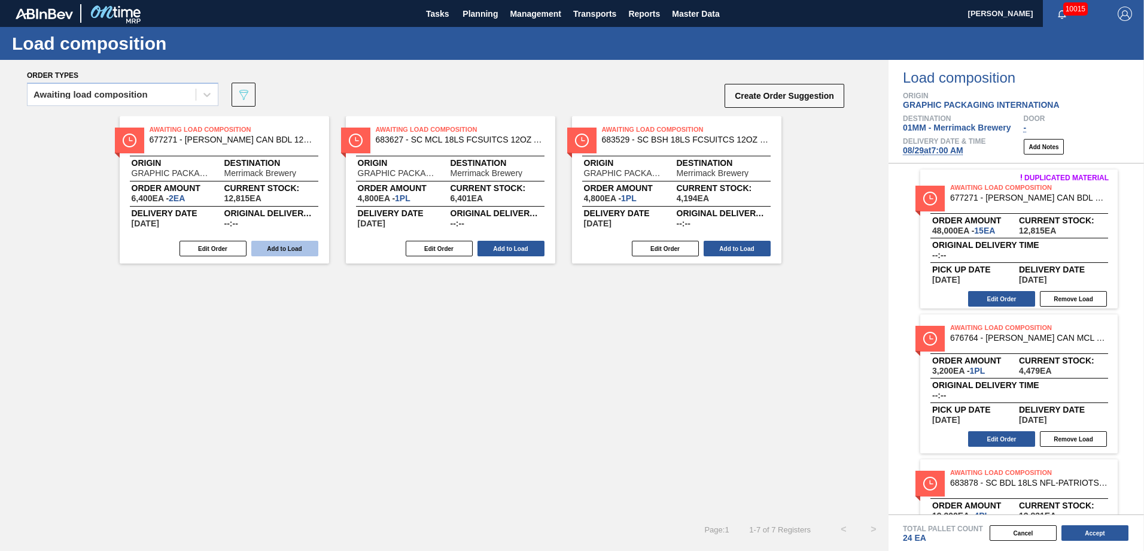
click at [271, 248] on button "Add to Load" at bounding box center [284, 249] width 67 height 16
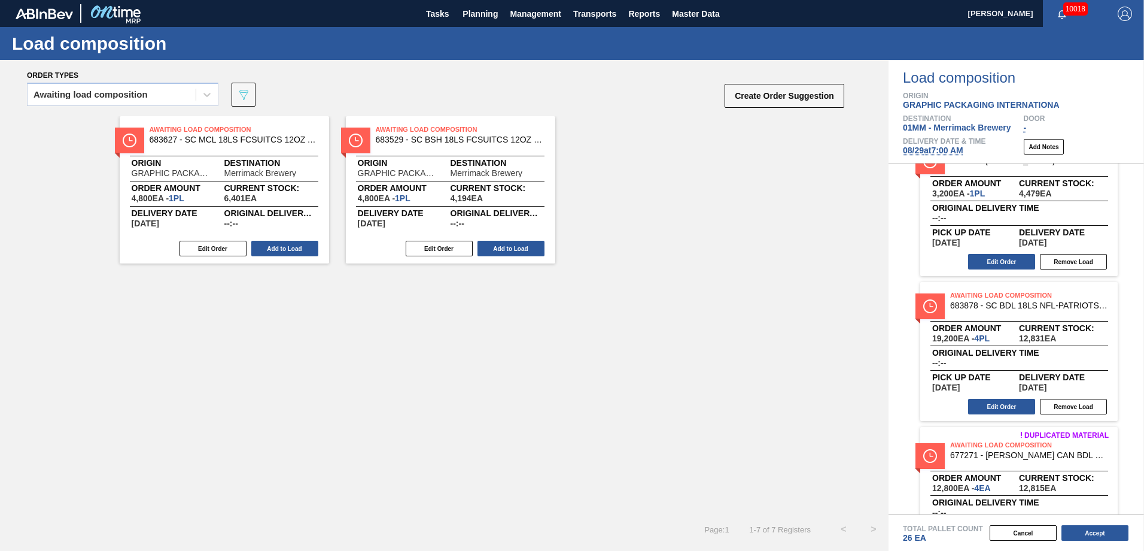
scroll to position [180, 0]
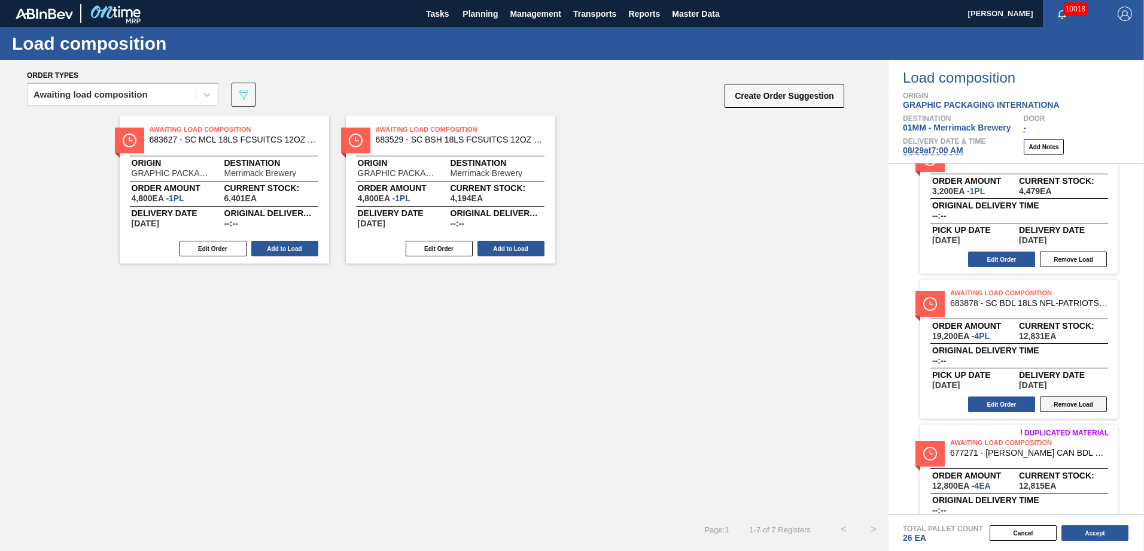
click at [1077, 405] on button "Remove Load" at bounding box center [1073, 404] width 67 height 16
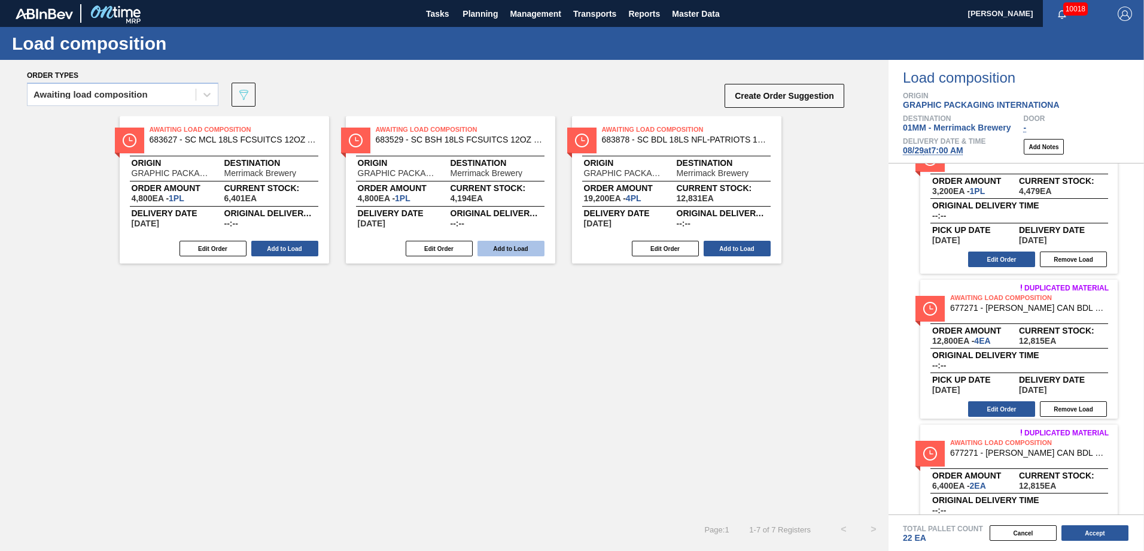
click at [526, 254] on button "Add to Load" at bounding box center [511, 249] width 67 height 16
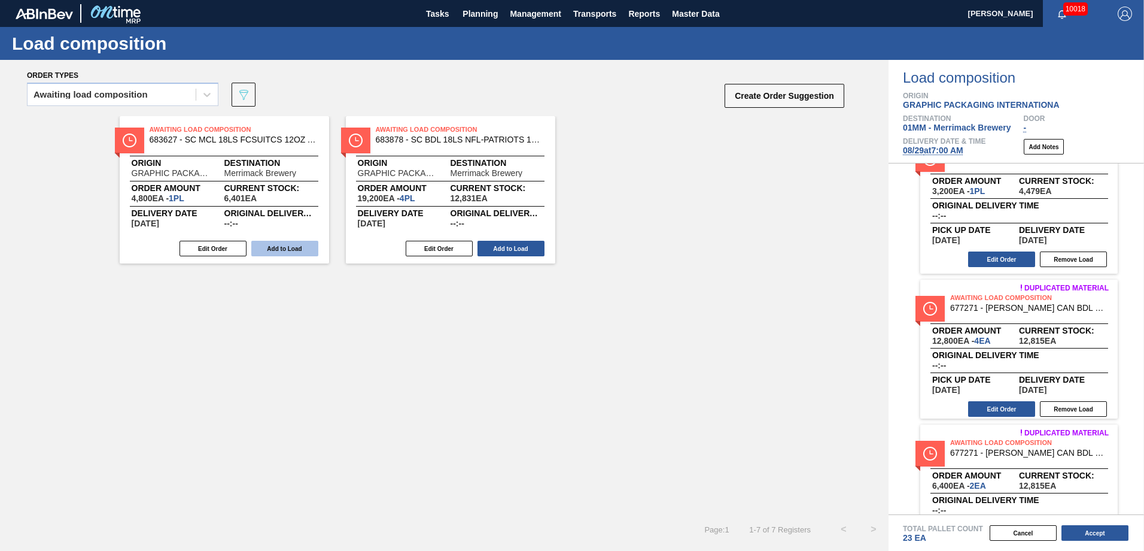
click at [286, 251] on button "Add to Load" at bounding box center [284, 249] width 67 height 16
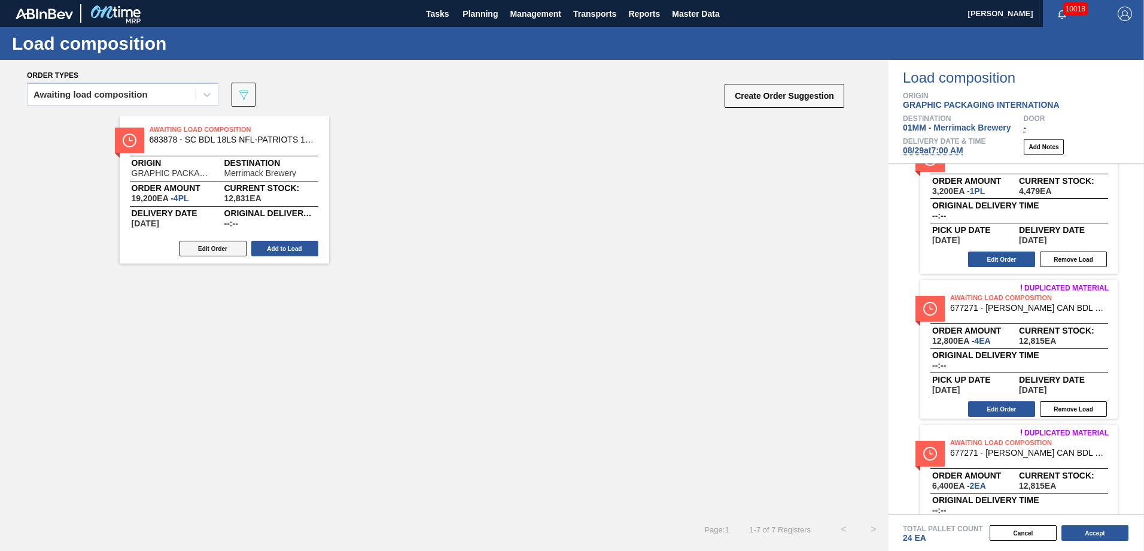
click at [212, 248] on button "Edit Order" at bounding box center [213, 249] width 67 height 16
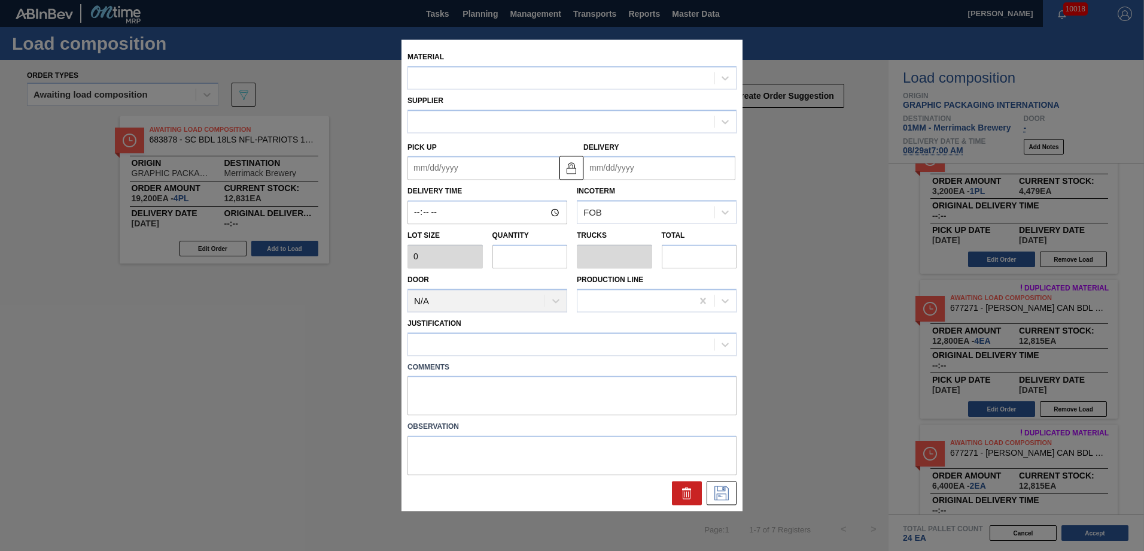
type input "4,800"
type input "4"
type input "0.154"
type input "19,200"
type up "[DATE]"
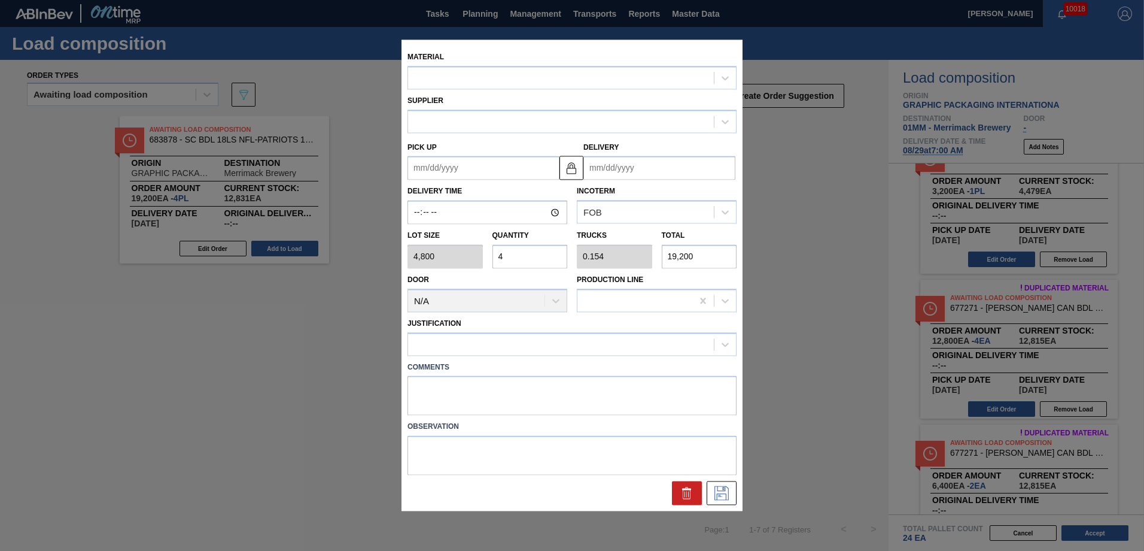
type input "[DATE]"
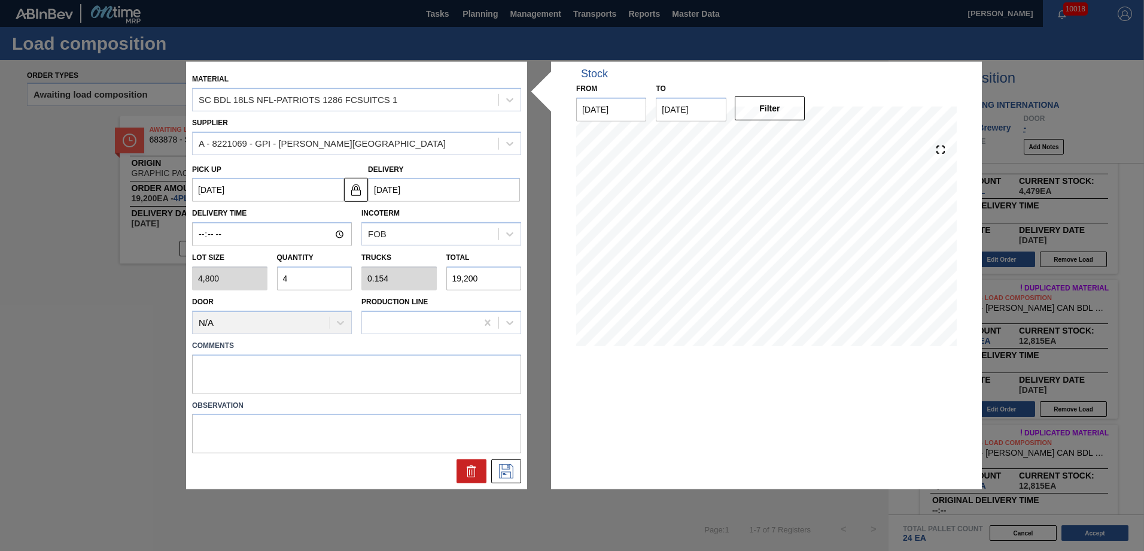
drag, startPoint x: 291, startPoint y: 279, endPoint x: 269, endPoint y: 280, distance: 21.6
click at [271, 280] on div "Lot size 4,800 Quantity 4 Trucks 0.154 Total 19,200" at bounding box center [356, 268] width 339 height 44
type input "2"
type input "0.077"
type input "9,600"
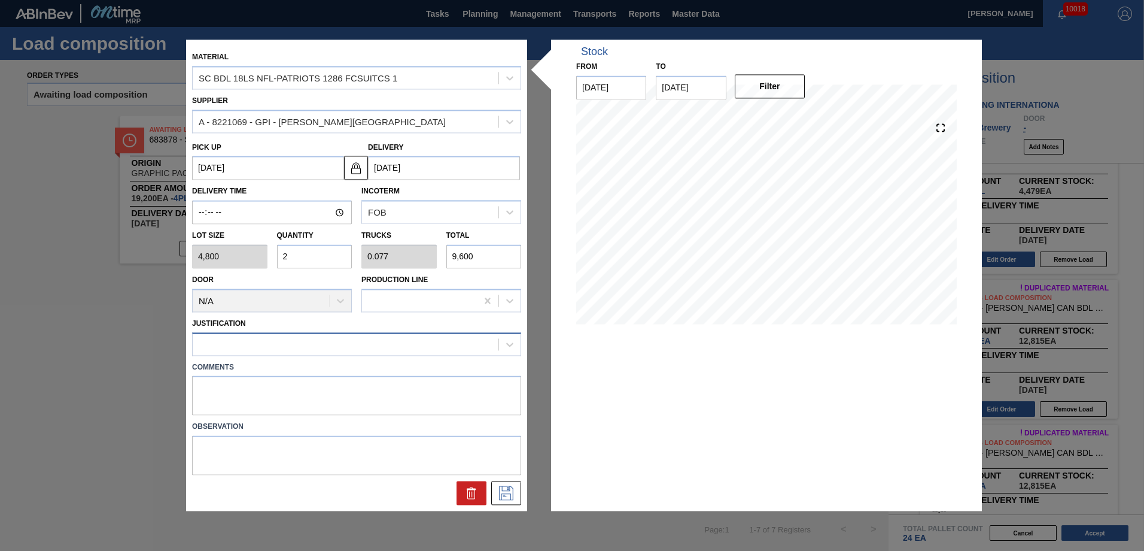
type input "2"
click at [423, 347] on div at bounding box center [346, 343] width 306 height 17
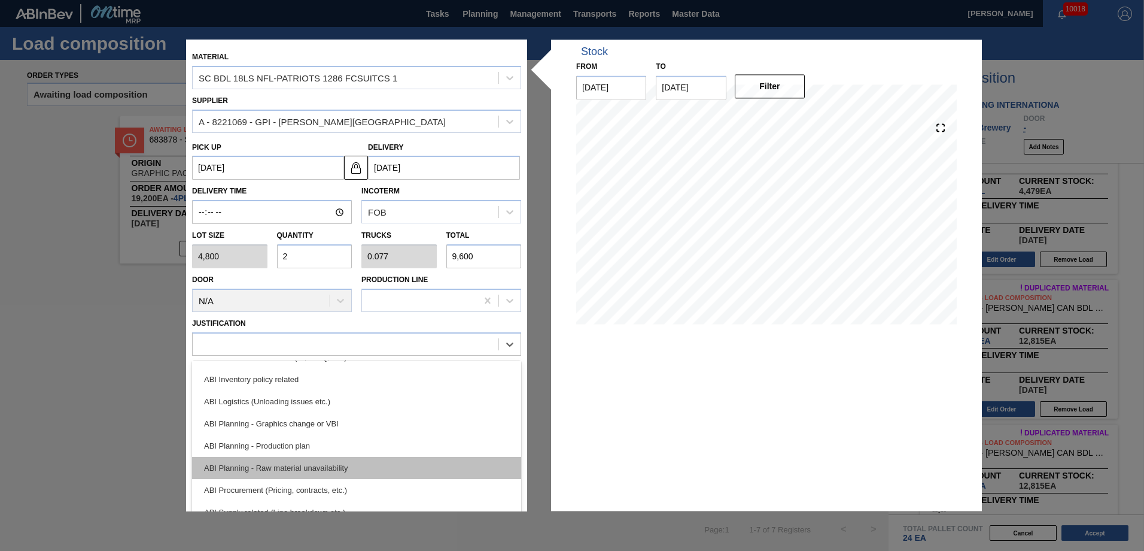
scroll to position [120, 0]
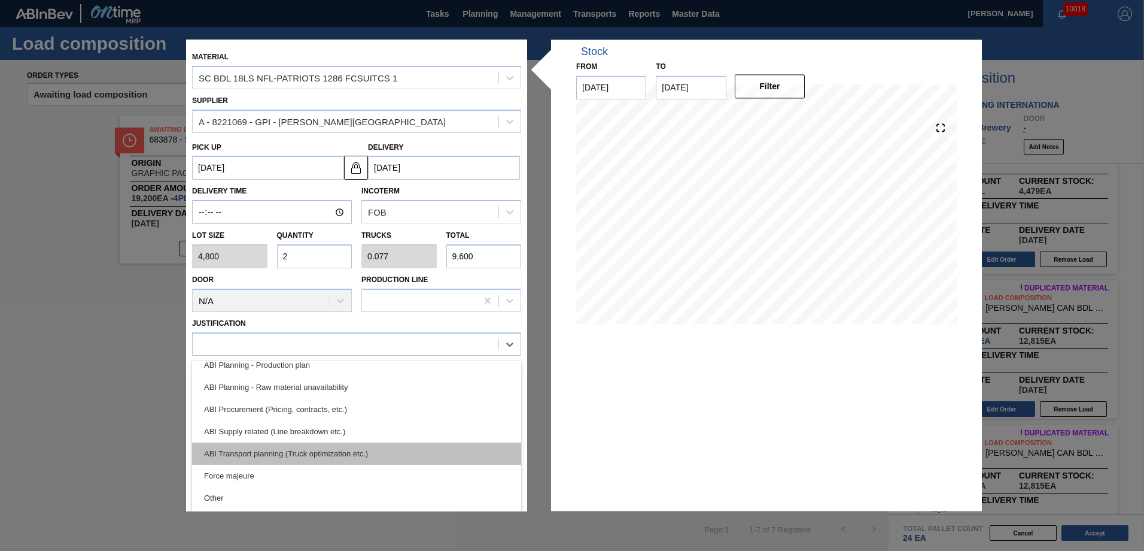
click at [334, 452] on div "ABI Transport planning (Truck optimization etc.)" at bounding box center [356, 453] width 329 height 22
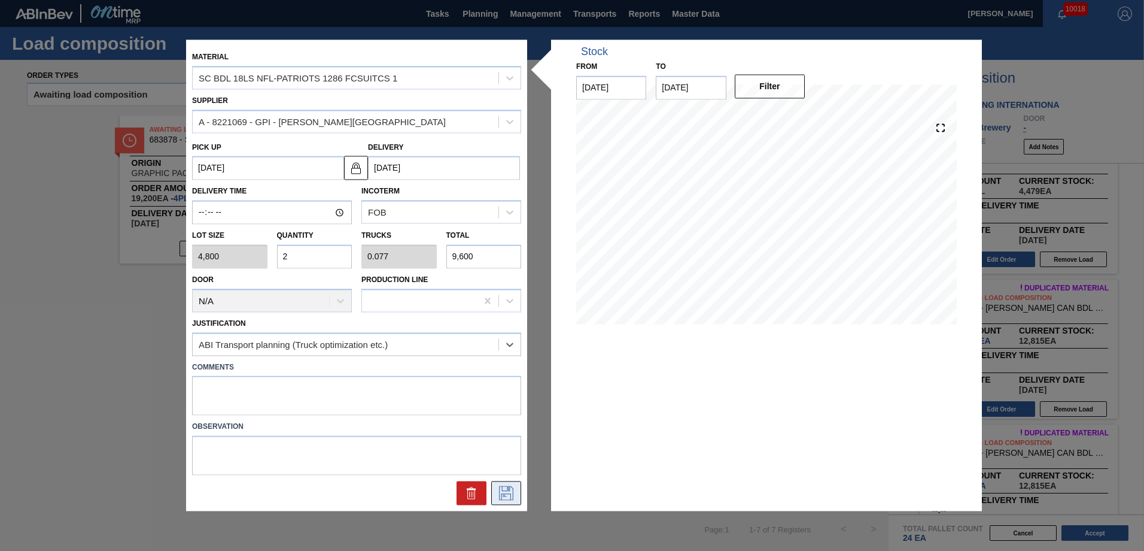
click at [507, 490] on icon at bounding box center [506, 493] width 19 height 14
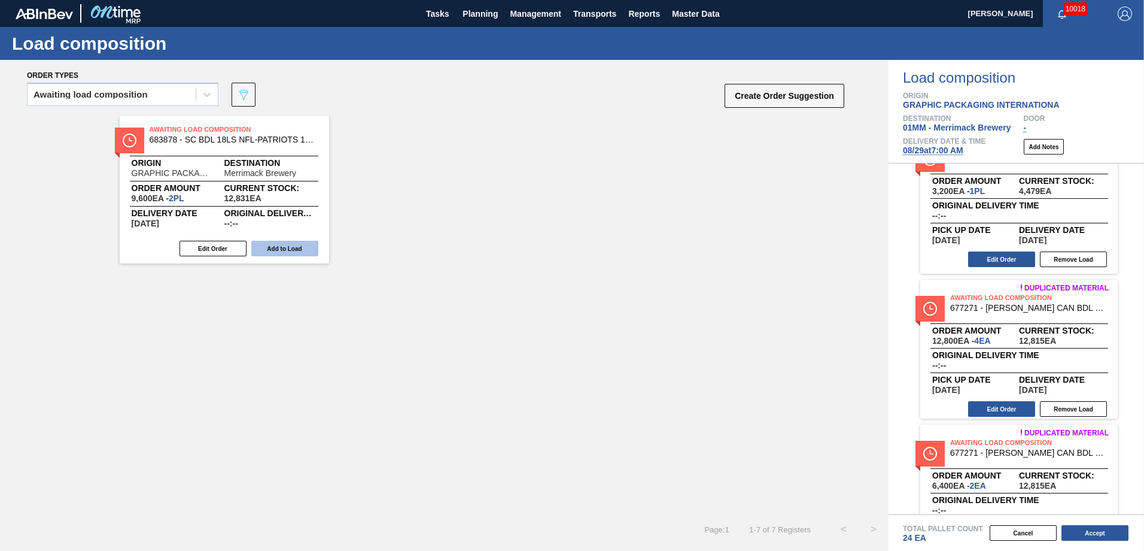
click at [284, 247] on button "Add to Load" at bounding box center [284, 249] width 67 height 16
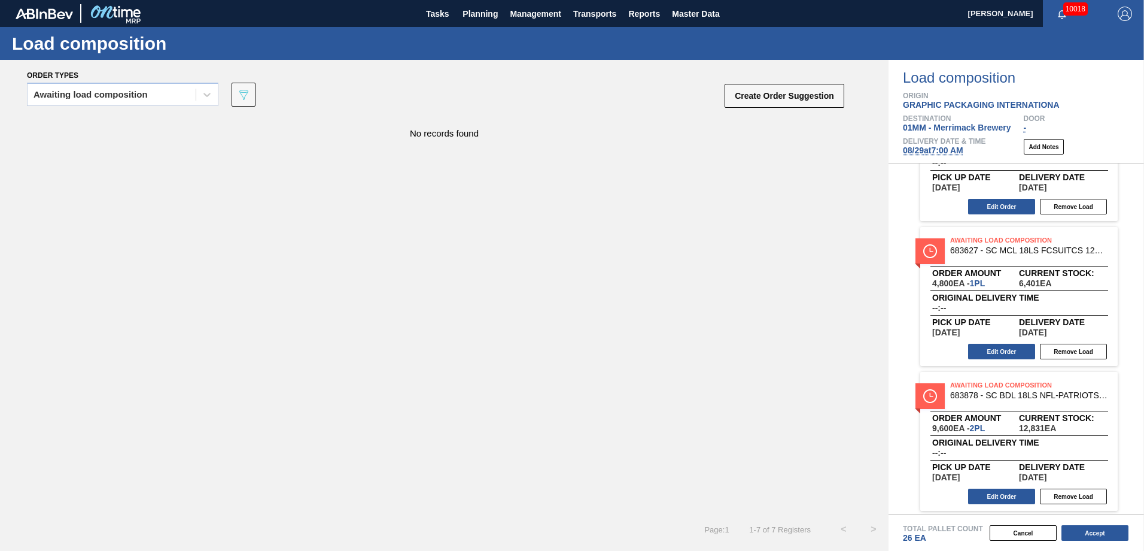
scroll to position [669, 0]
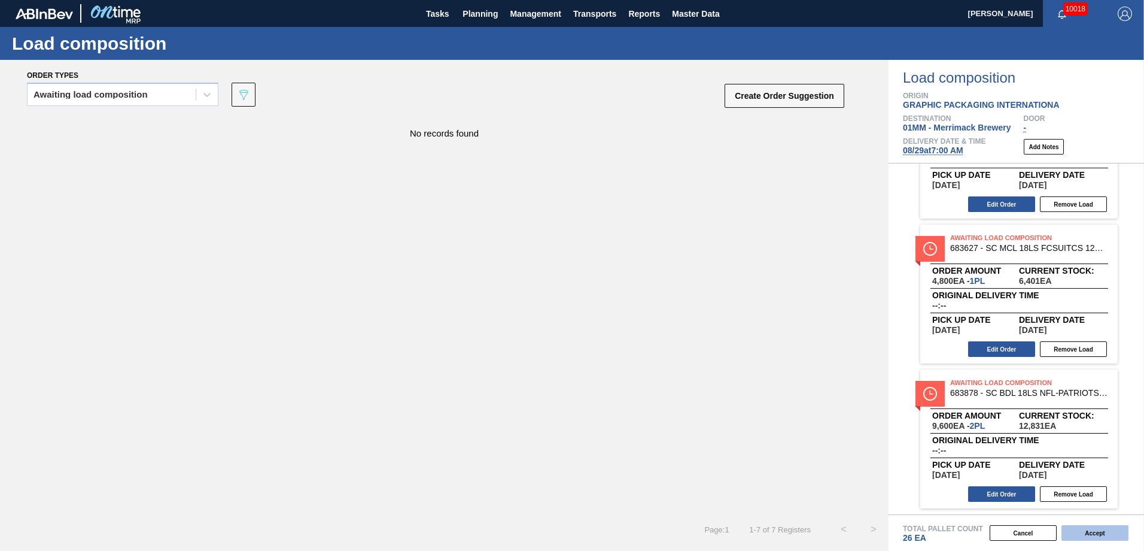
click at [1091, 529] on button "Accept" at bounding box center [1095, 533] width 67 height 16
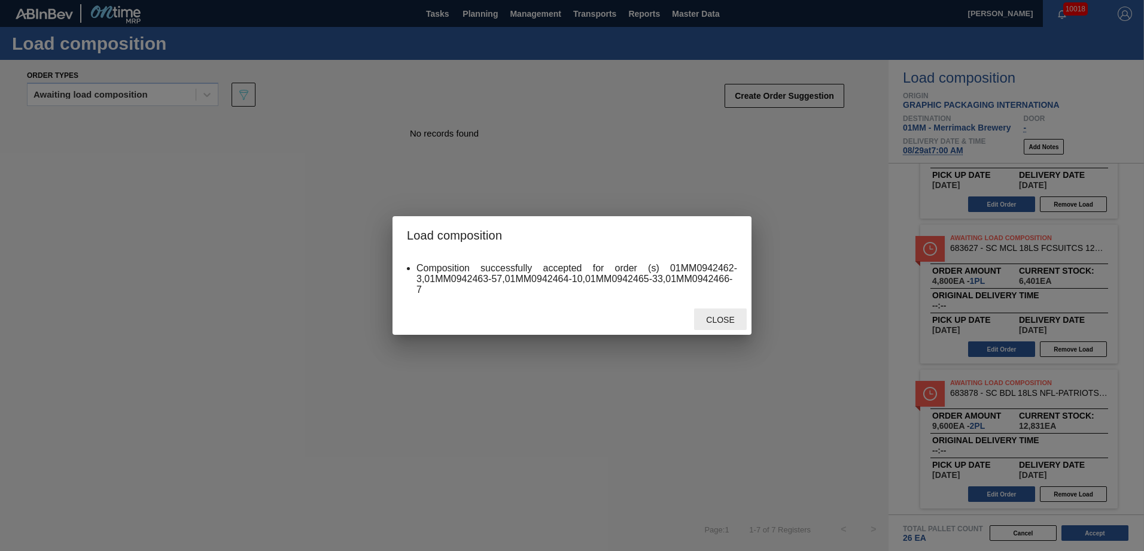
click at [719, 321] on span "Close" at bounding box center [720, 320] width 47 height 10
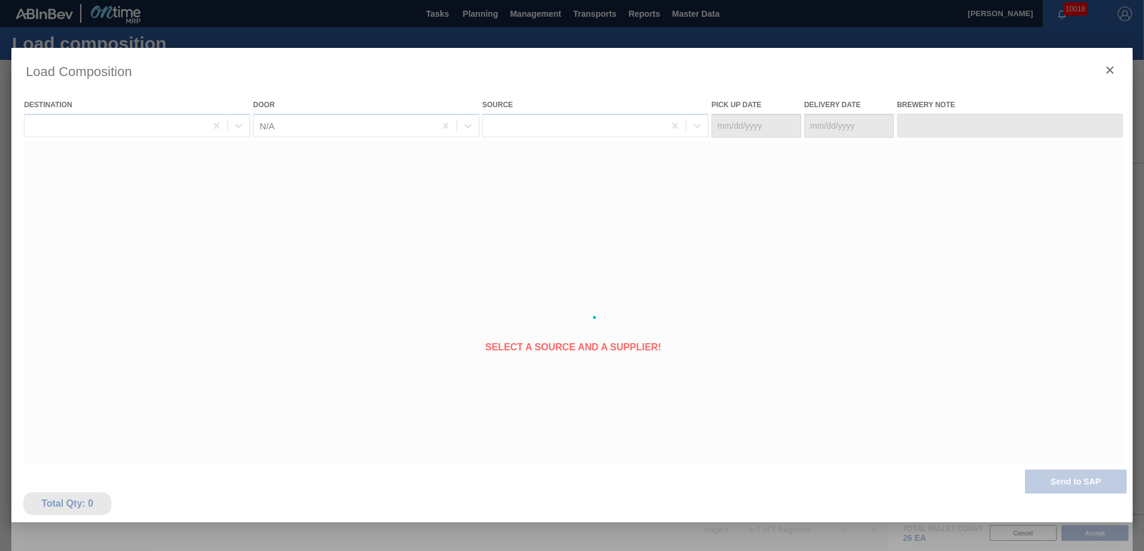
type Date "[DATE]"
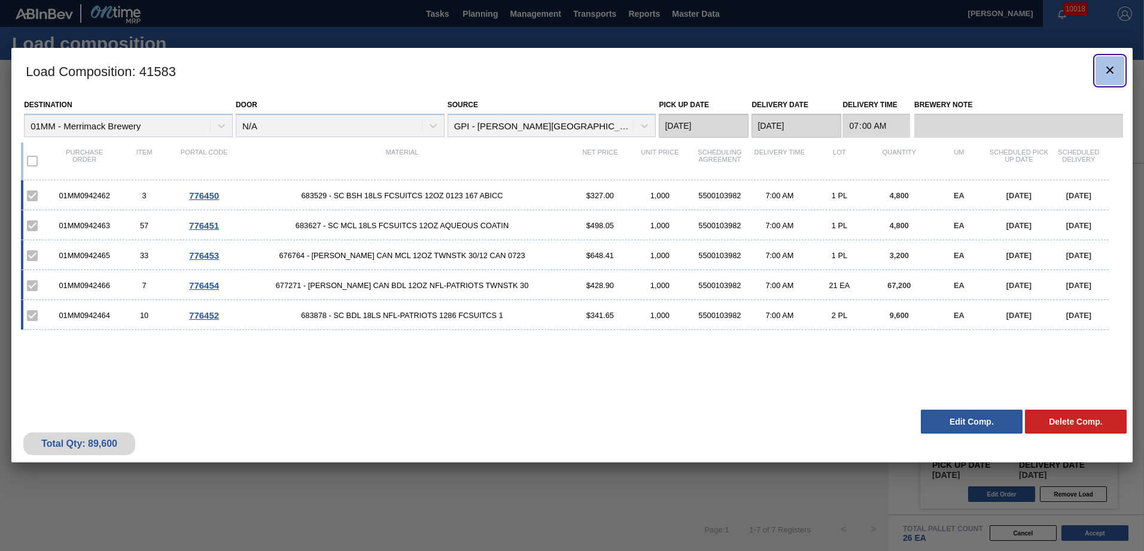
click at [1107, 66] on icon "botão de ícone" at bounding box center [1110, 70] width 14 height 14
